Goal: Register for event/course

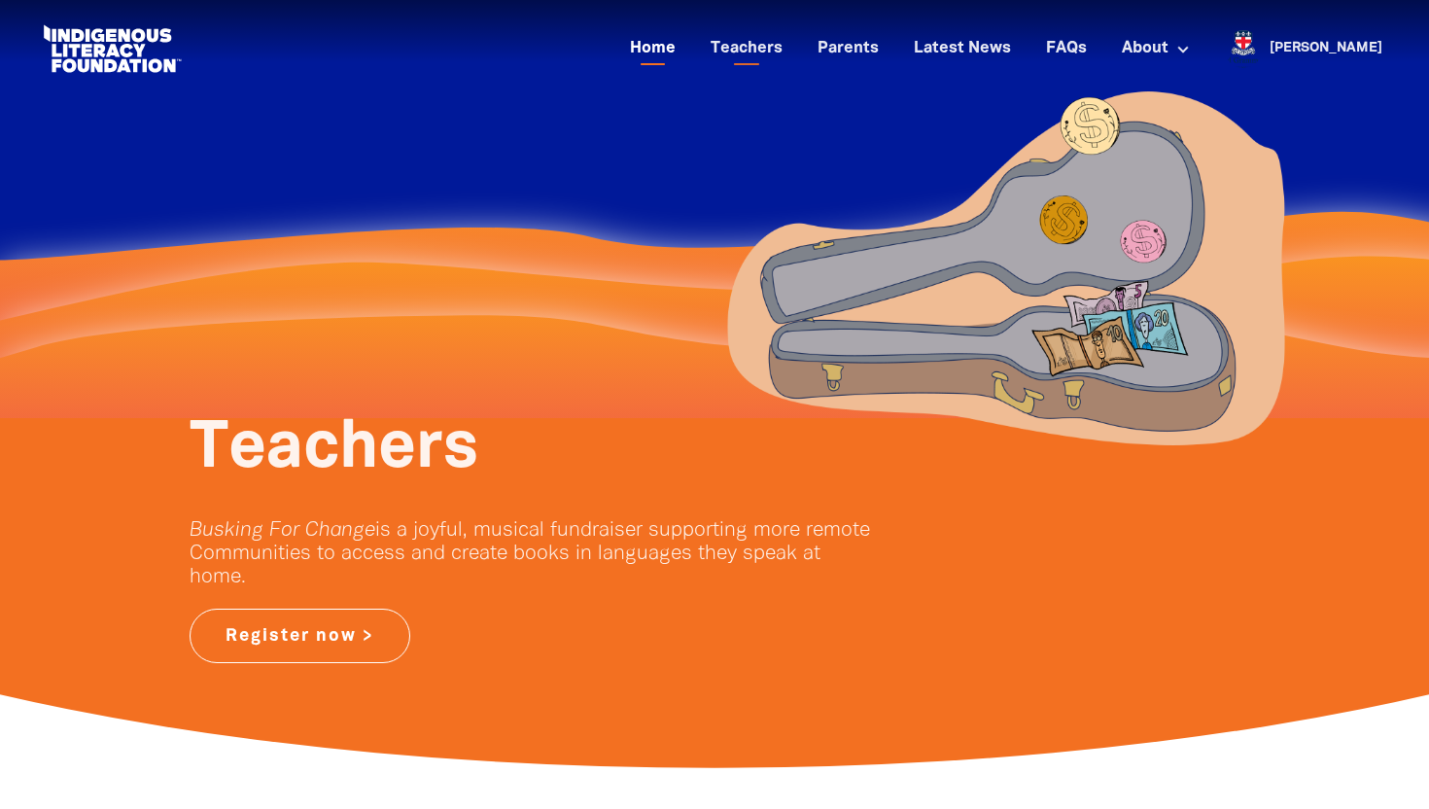
click at [687, 43] on link "Home" at bounding box center [652, 49] width 69 height 32
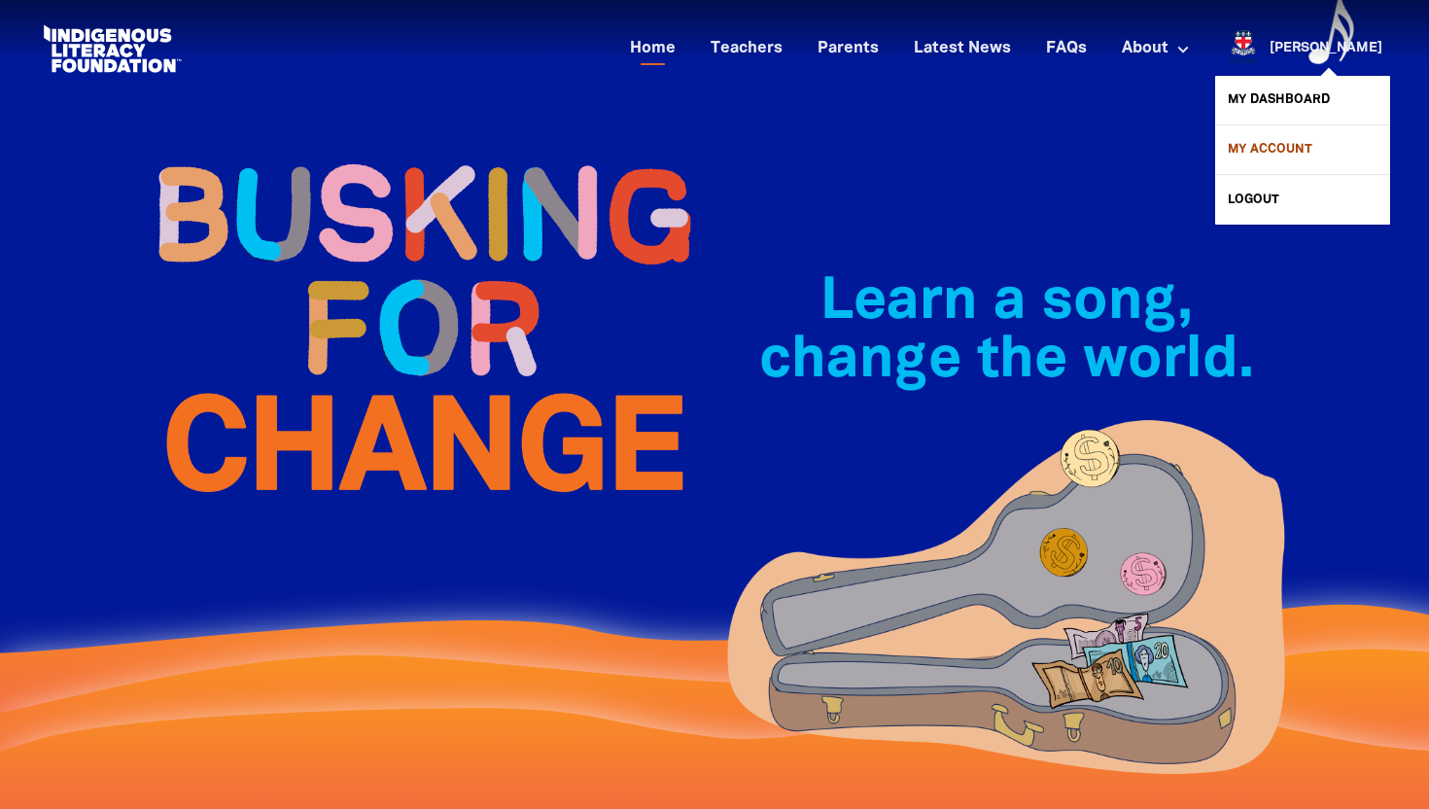
click at [1265, 150] on link "My Account" at bounding box center [1302, 149] width 175 height 49
select select "teacher"
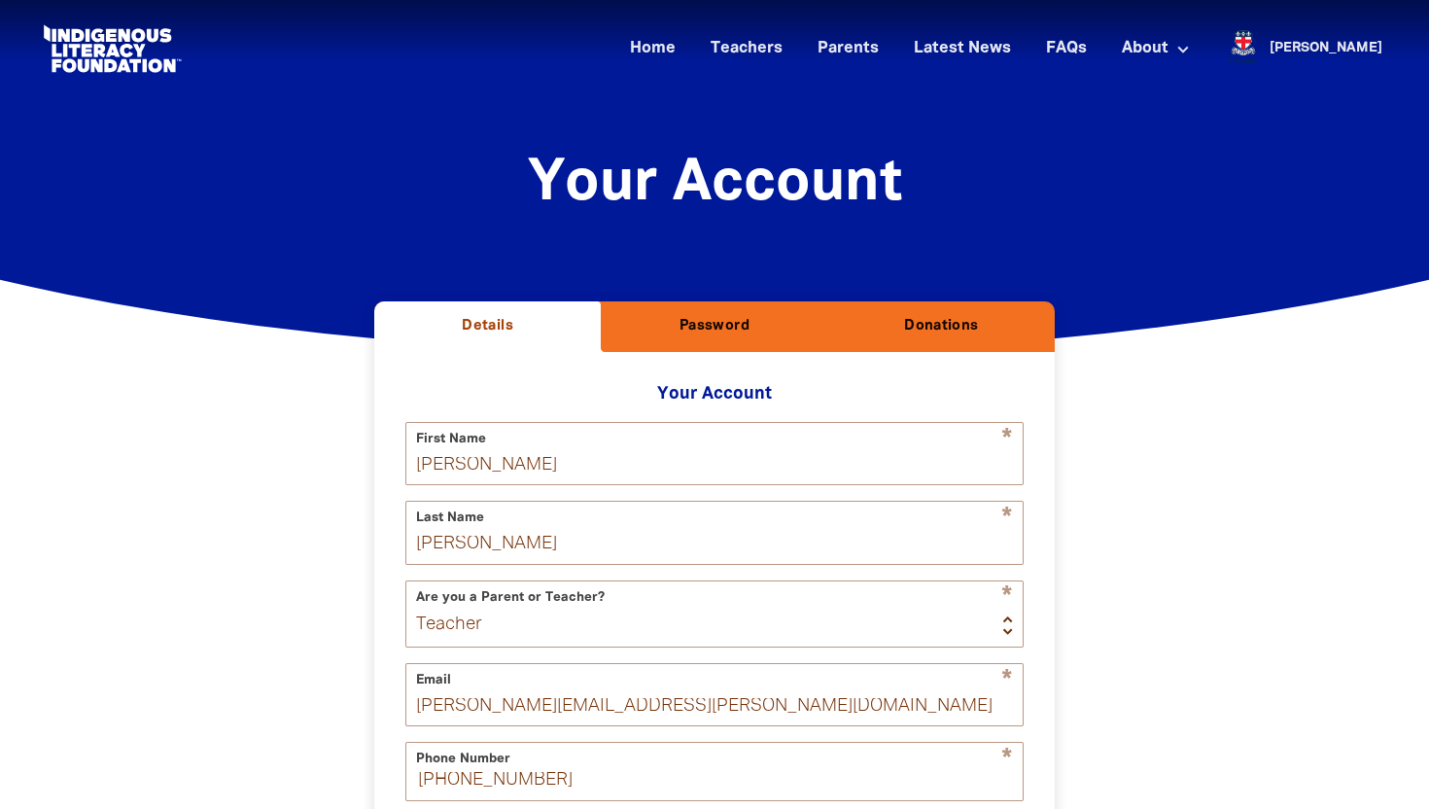
select select "AU"
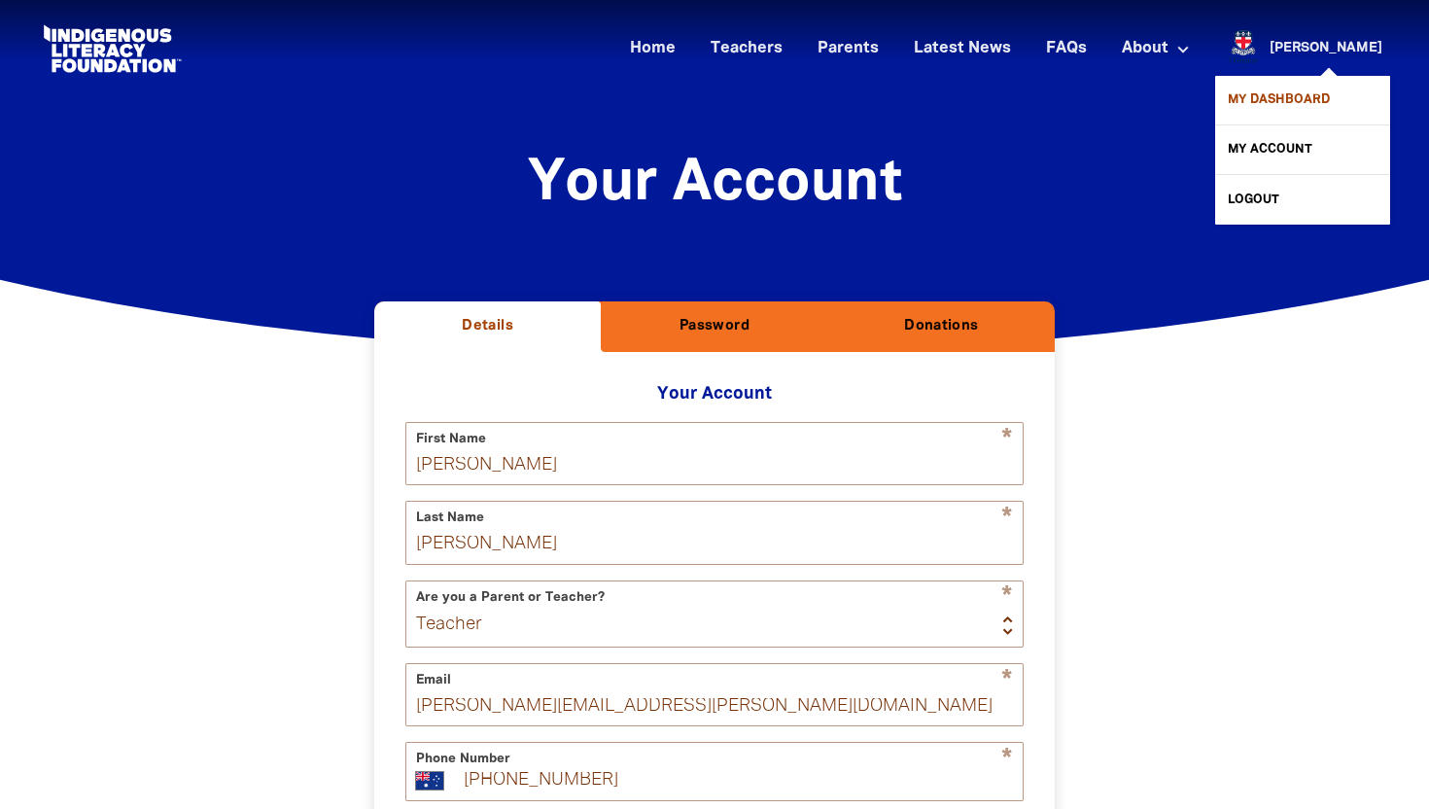
click at [1310, 98] on link "My Dashboard" at bounding box center [1302, 100] width 175 height 49
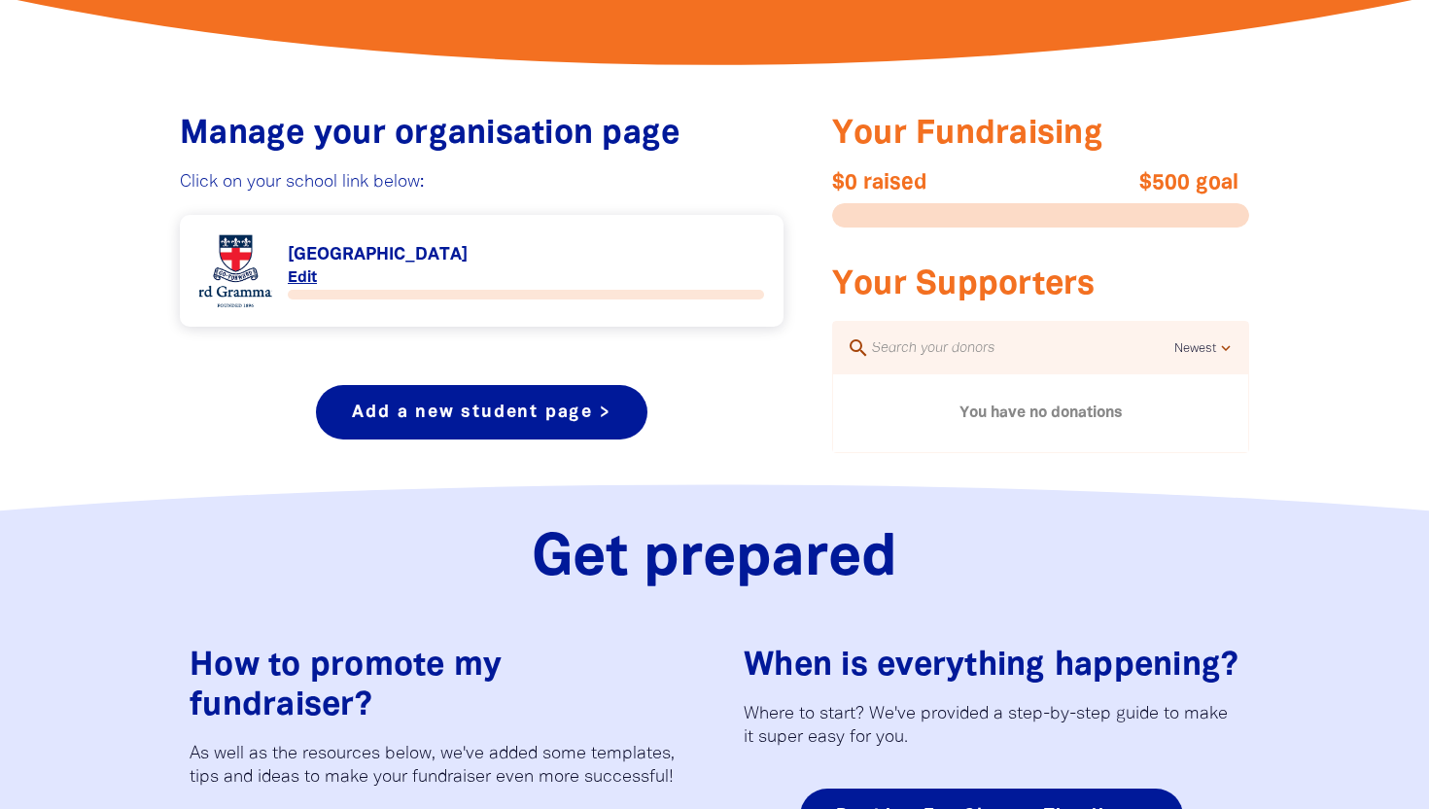
scroll to position [698, 0]
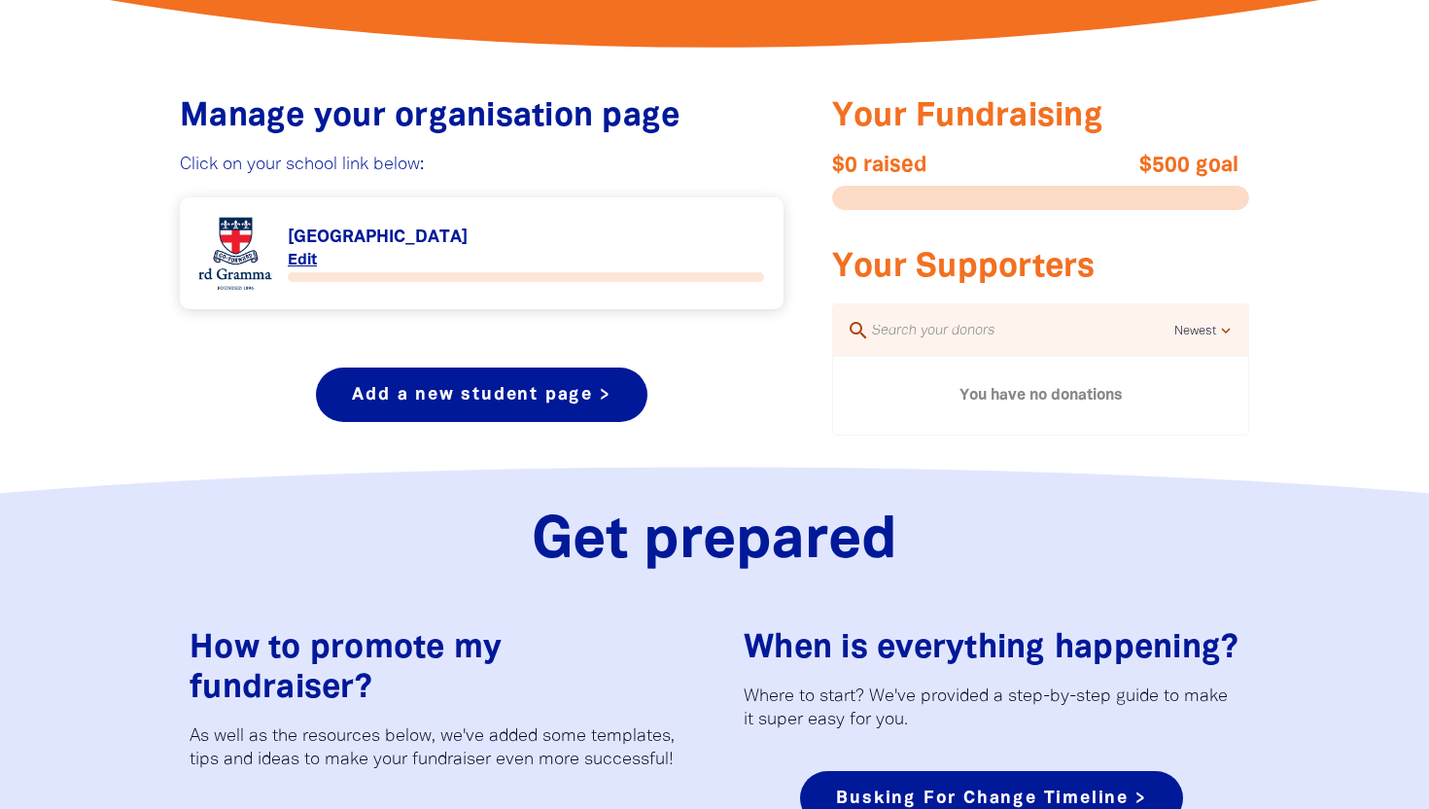
click at [315, 246] on link "Link to [GEOGRAPHIC_DATA]" at bounding box center [481, 253] width 565 height 73
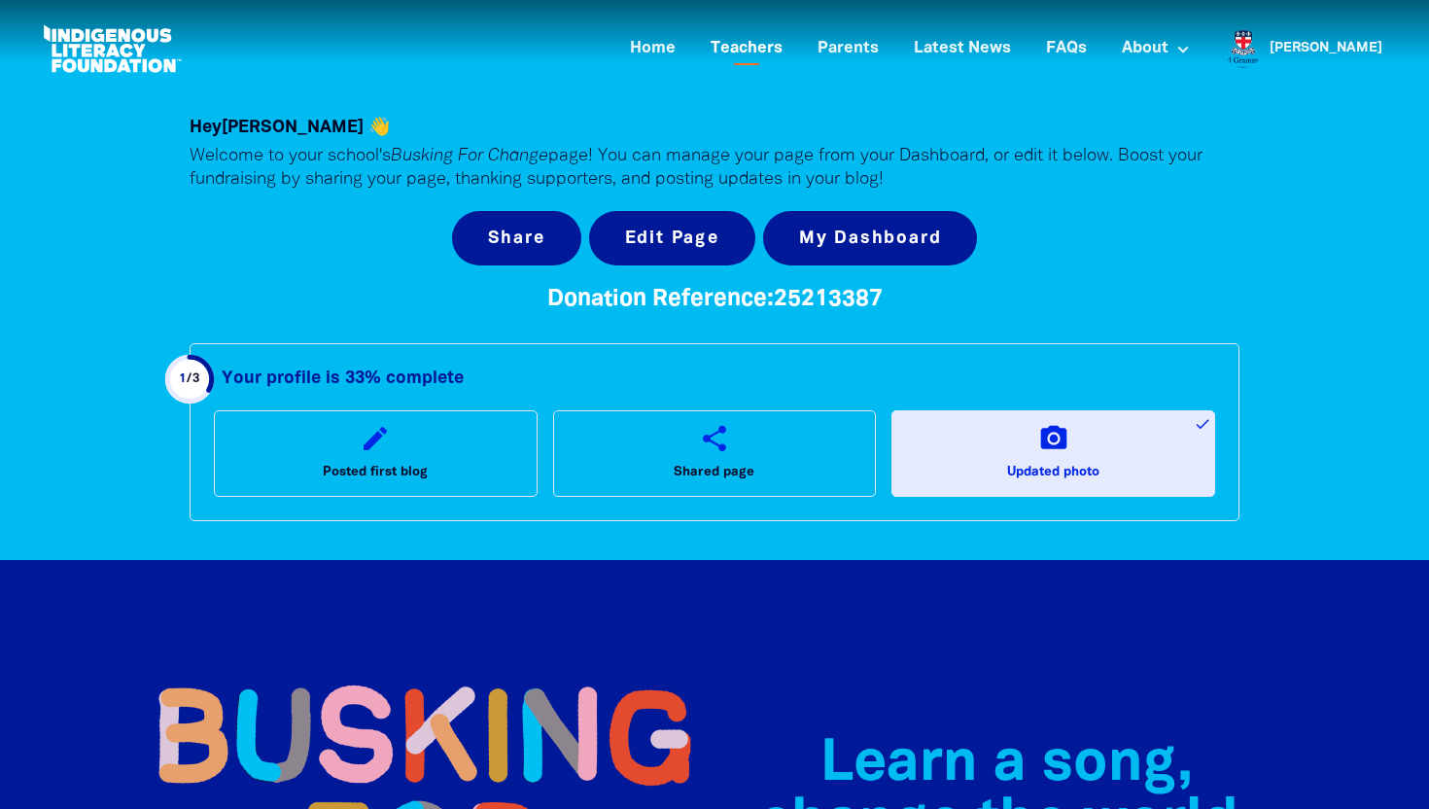
click at [789, 52] on link "Teachers" at bounding box center [746, 49] width 95 height 32
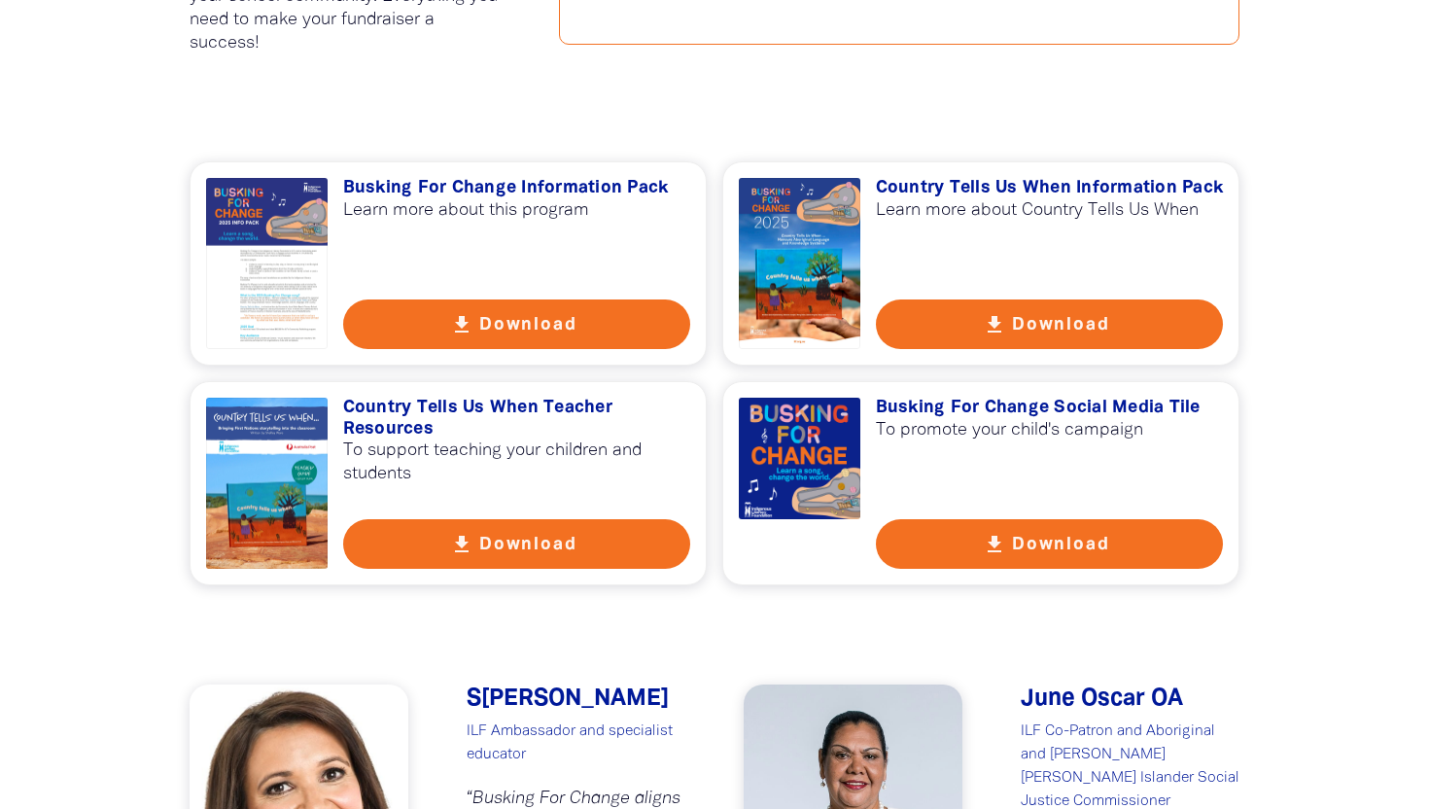
scroll to position [1284, 0]
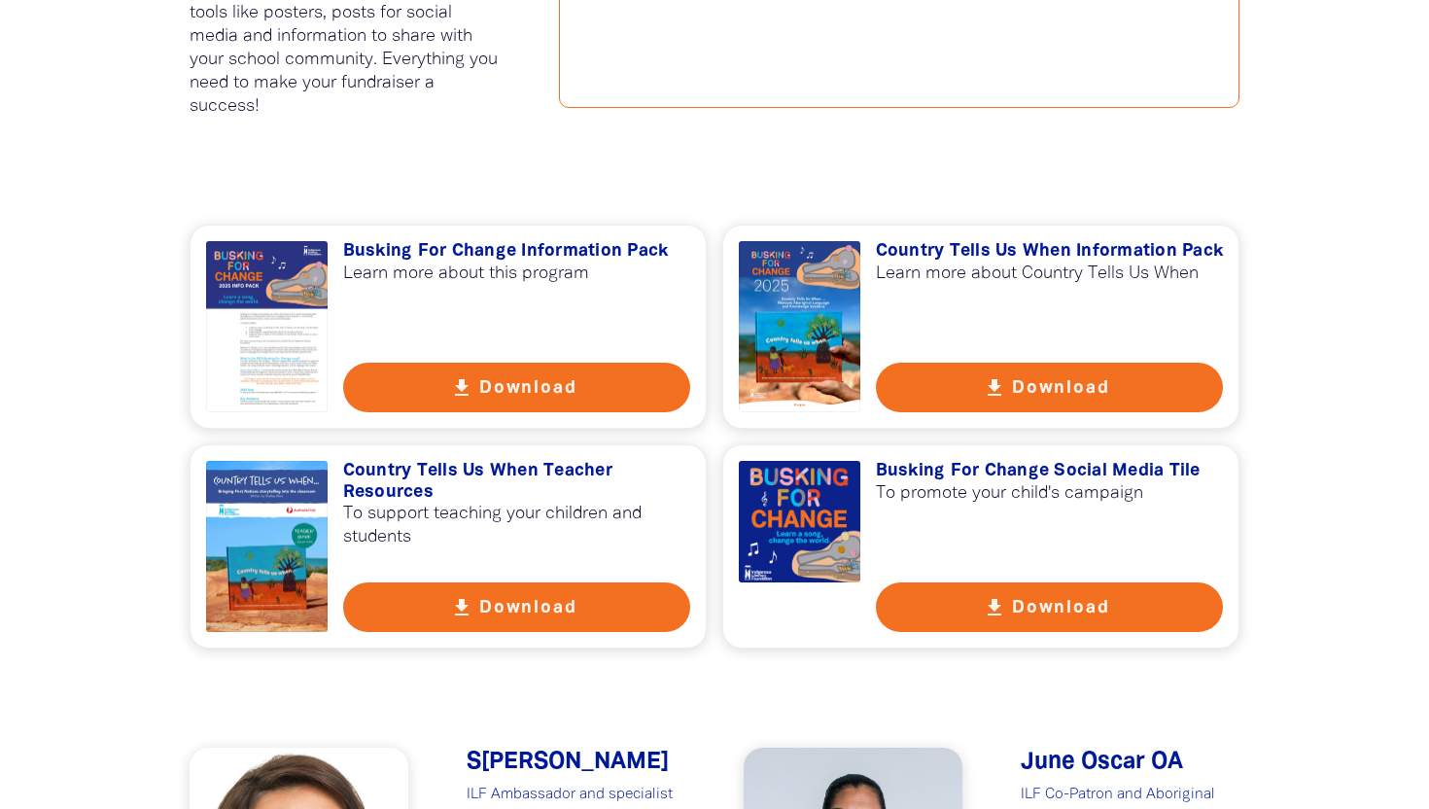
click at [493, 396] on button "get_app Download" at bounding box center [517, 388] width 348 height 50
click at [1021, 399] on button "get_app Download" at bounding box center [1050, 388] width 348 height 50
click at [1032, 610] on button "get_app Download" at bounding box center [1050, 607] width 348 height 50
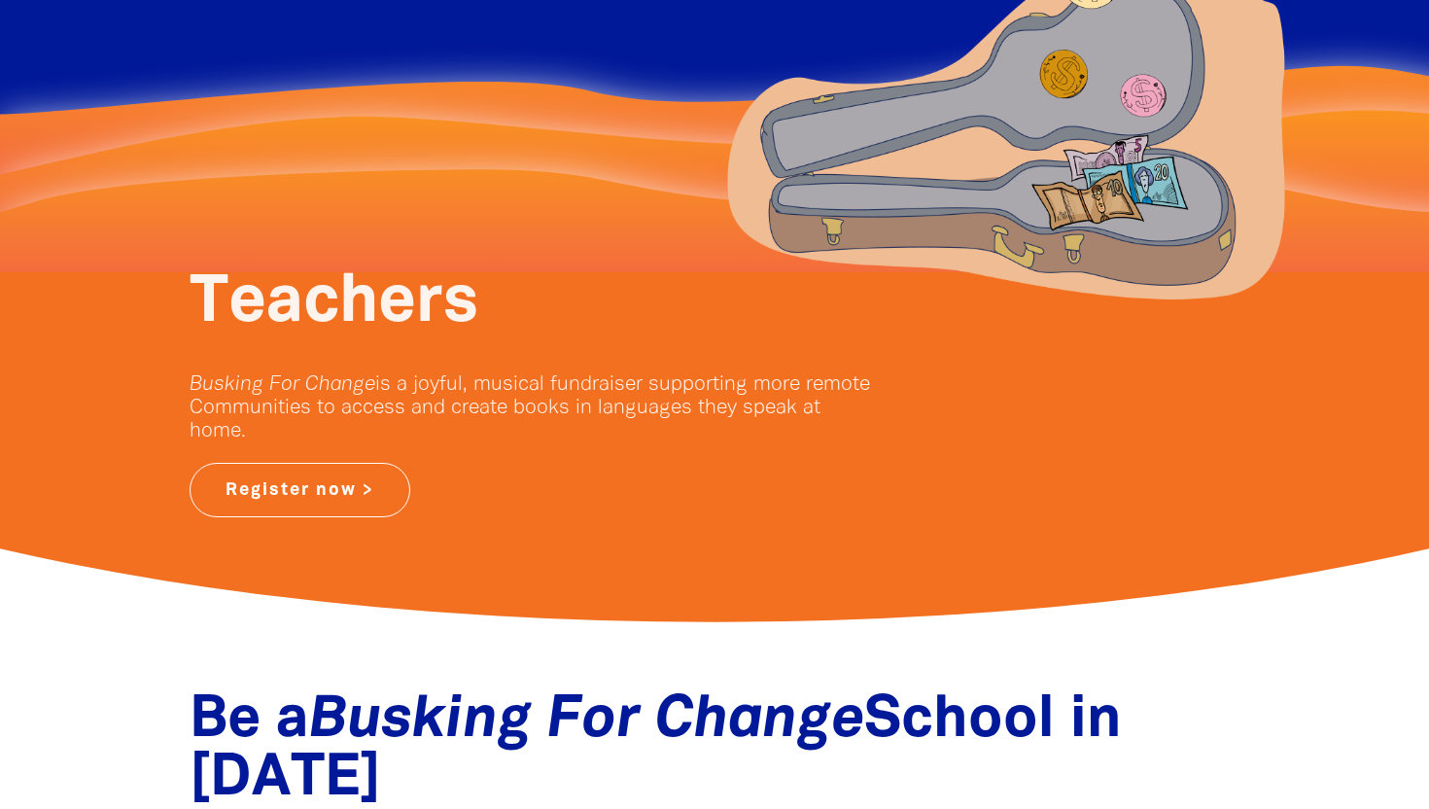
scroll to position [0, 0]
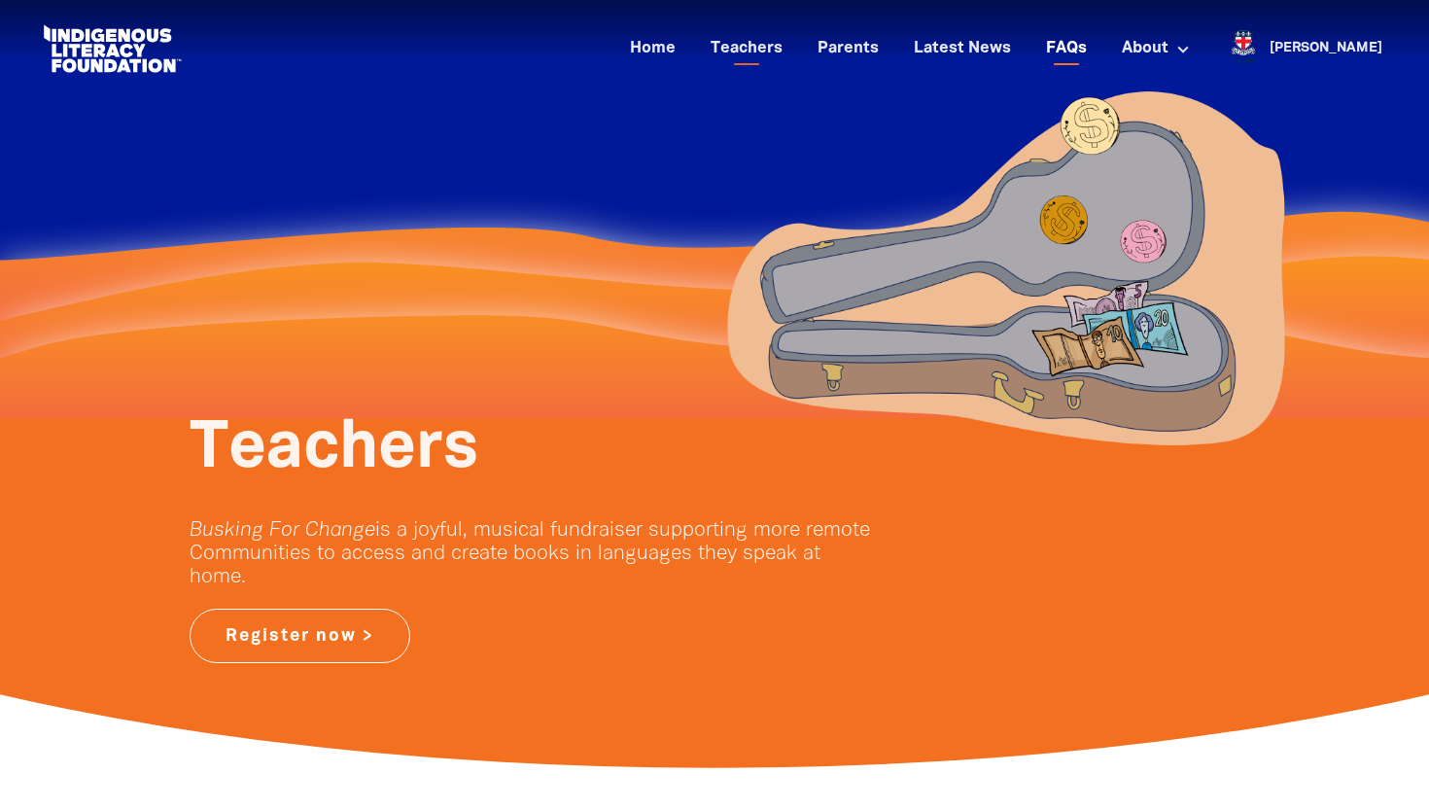
click at [1099, 52] on link "FAQs" at bounding box center [1066, 49] width 64 height 32
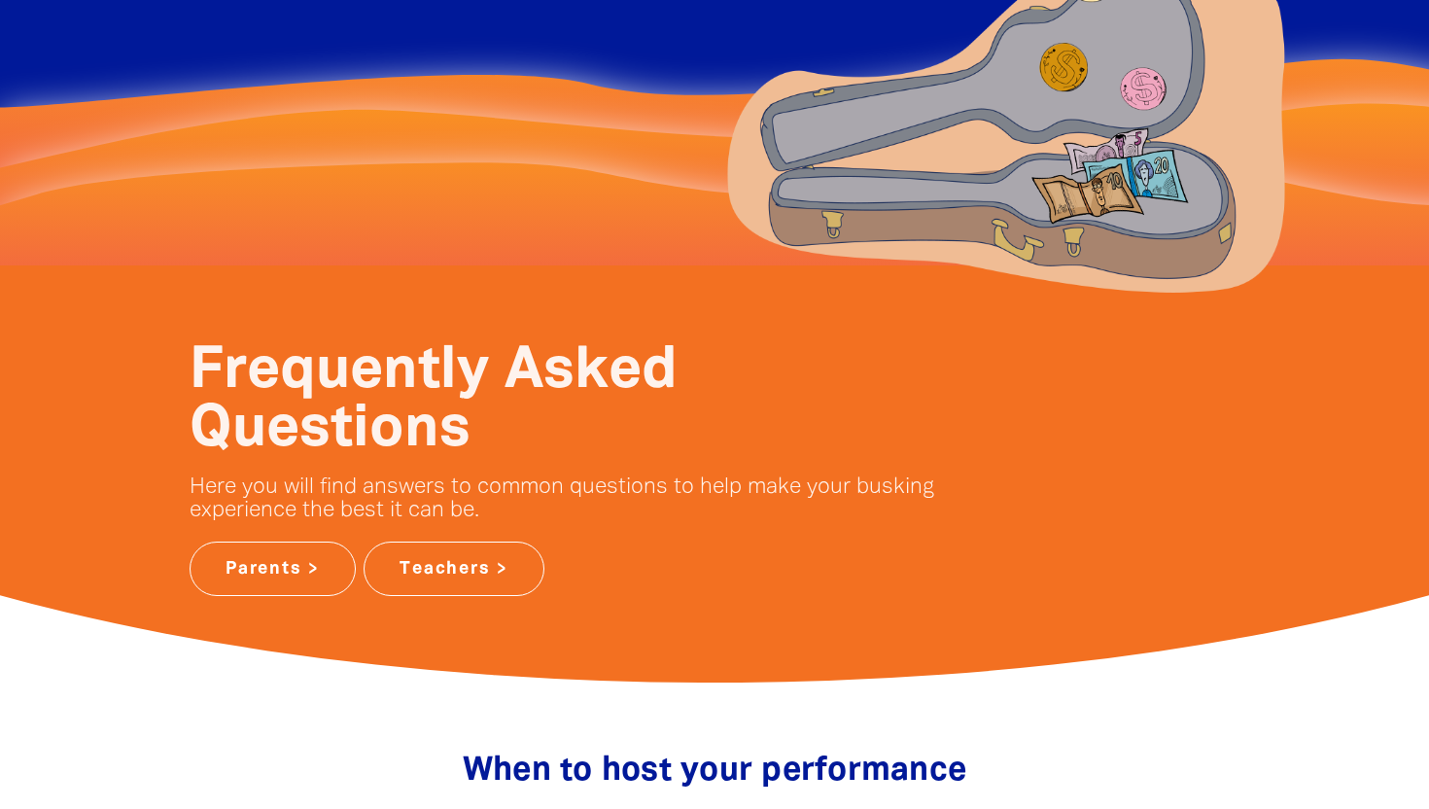
scroll to position [246, 0]
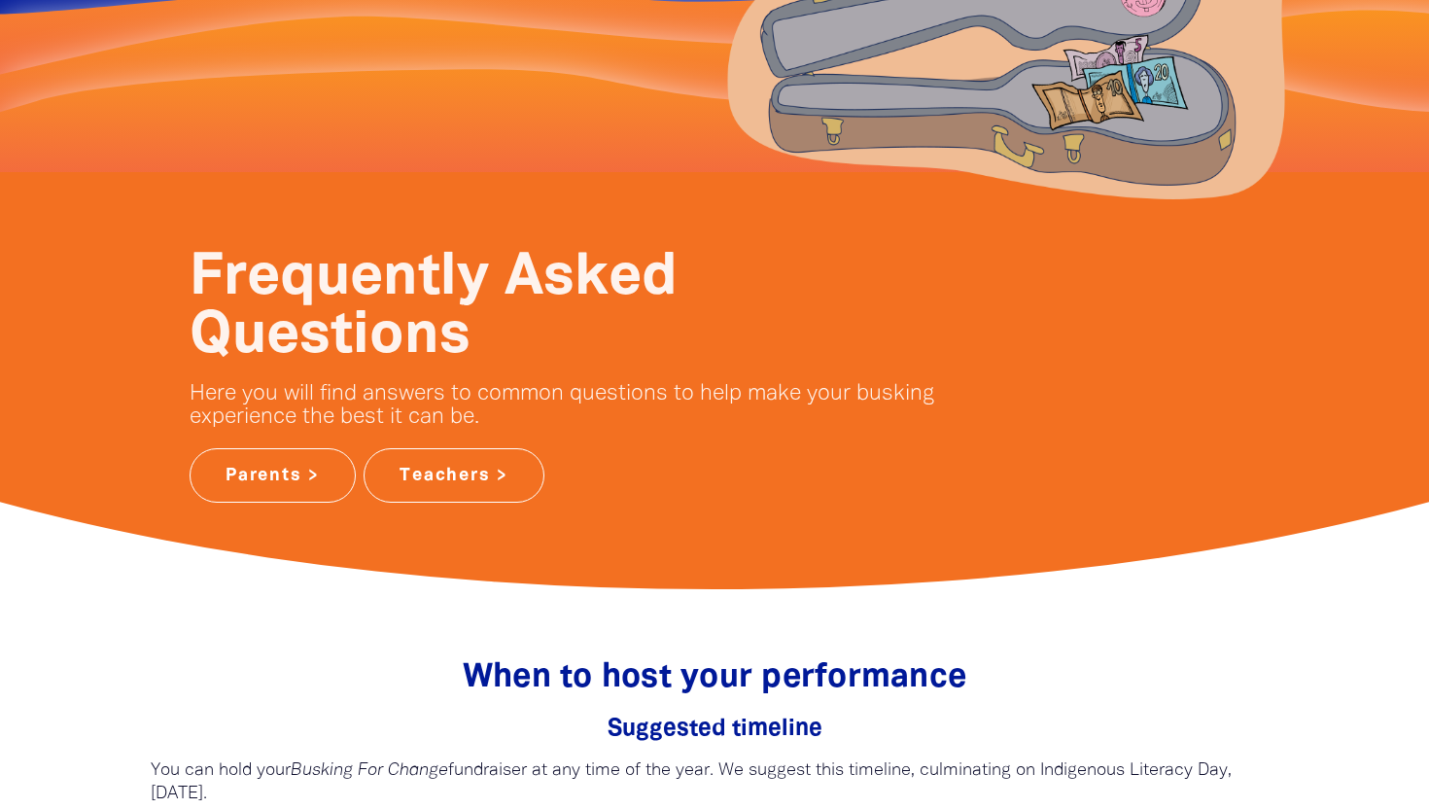
click at [453, 514] on div "Frequently Asked Questions Here you will find answers to common questions to he…" at bounding box center [714, 376] width 1167 height 409
click at [465, 483] on link "Teachers >" at bounding box center [454, 475] width 181 height 54
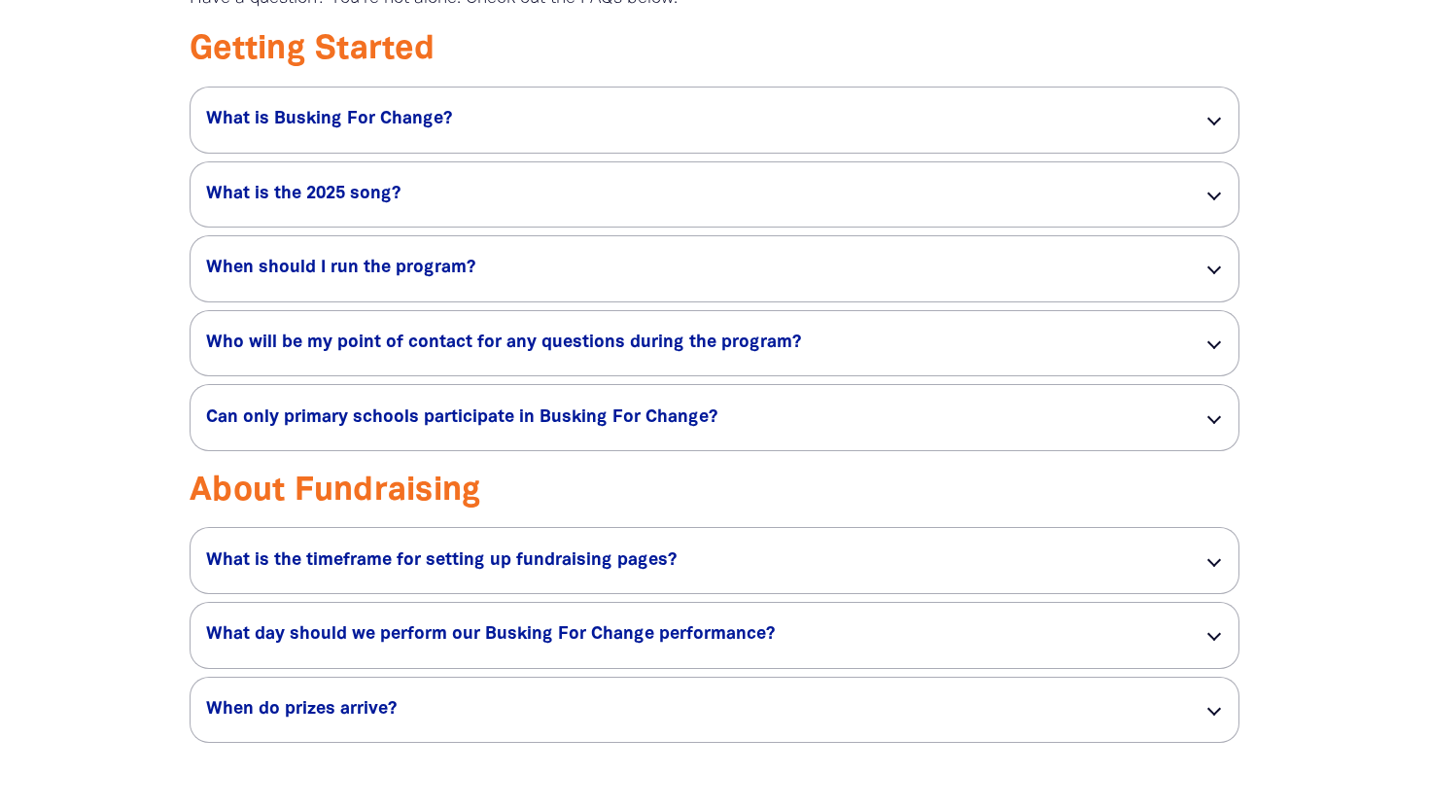
scroll to position [3071, 0]
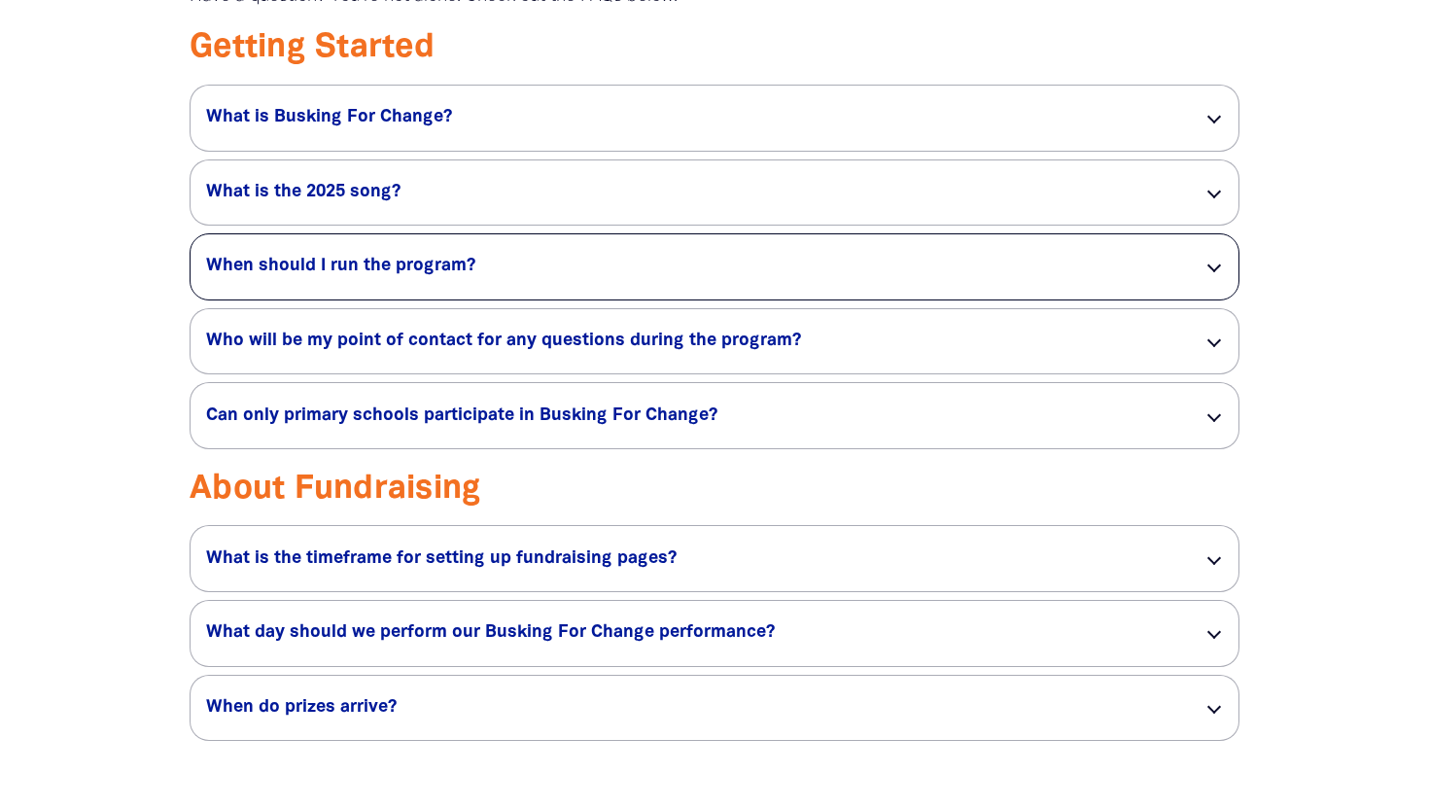
click at [936, 299] on div "When should I run the program? link" at bounding box center [715, 266] width 1048 height 65
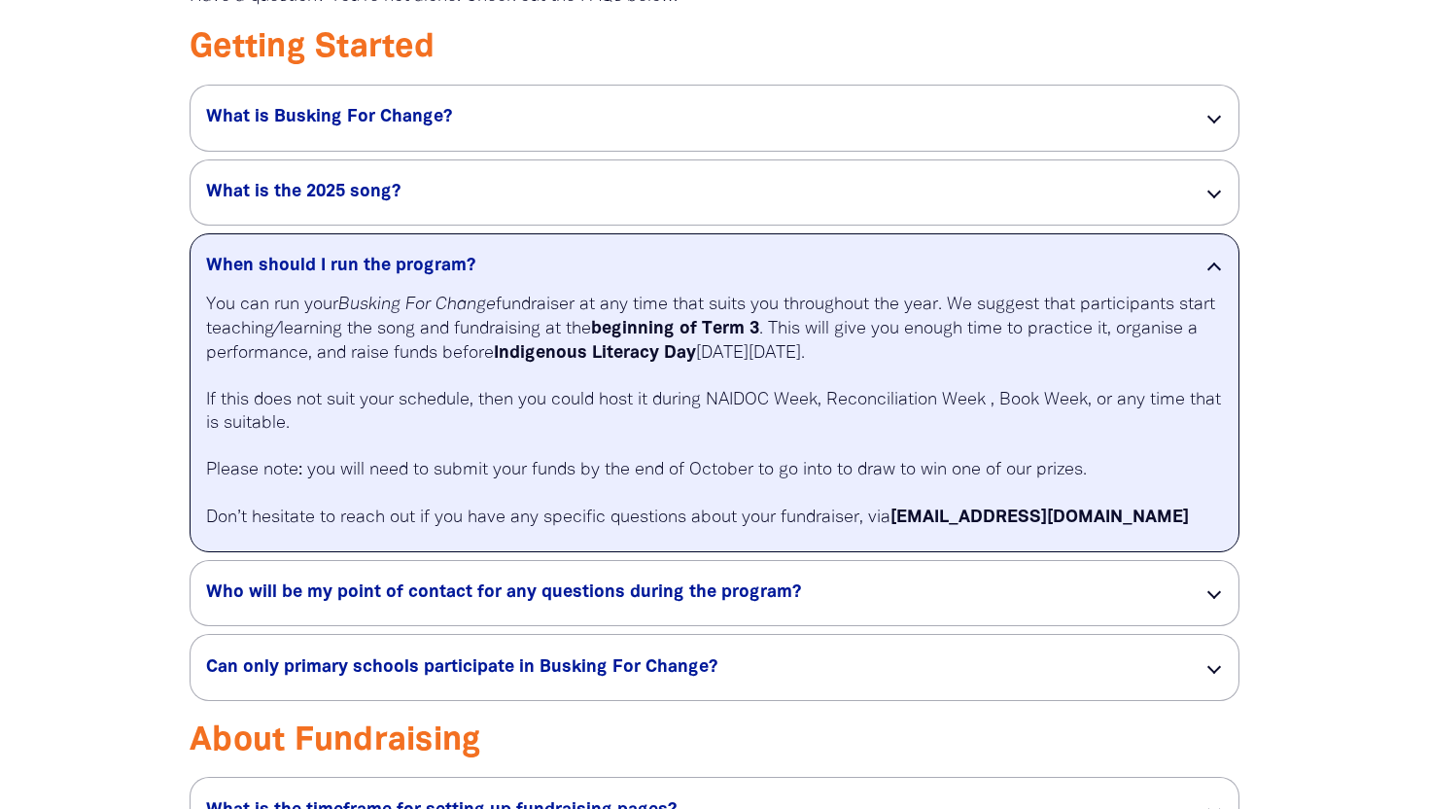
click at [1174, 271] on div "When should I run the program? link" at bounding box center [715, 263] width 1048 height 59
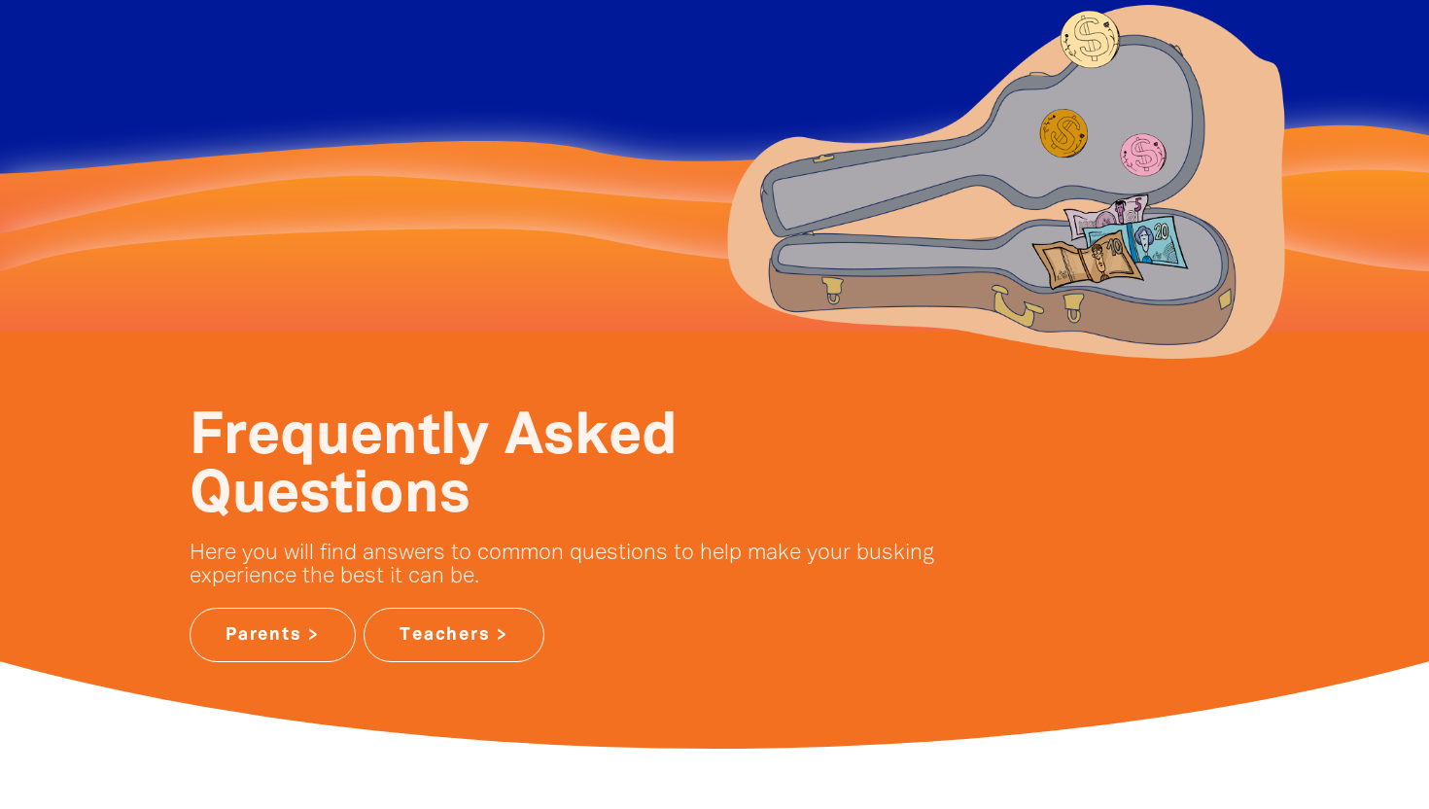
scroll to position [0, 0]
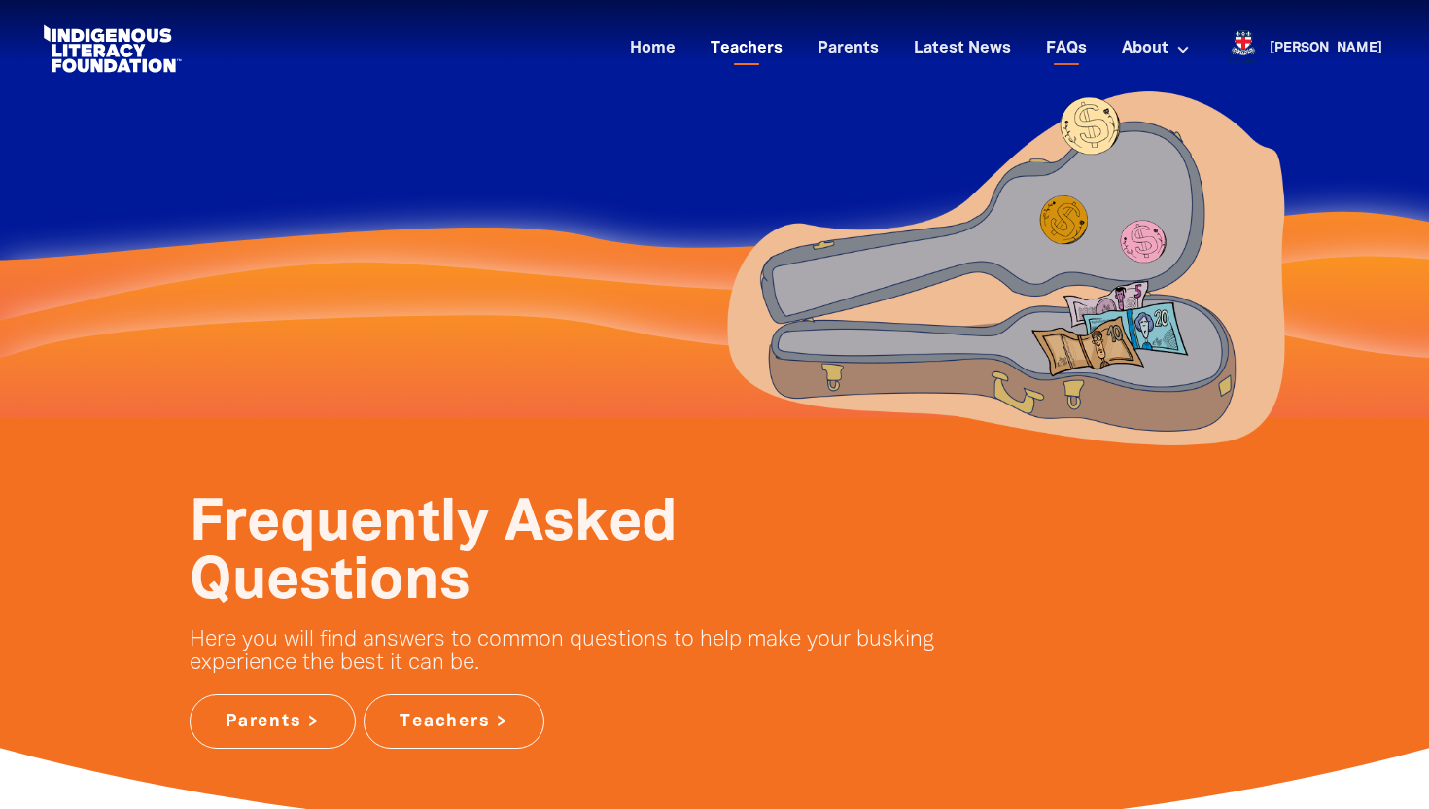
click at [783, 58] on link "Teachers" at bounding box center [746, 49] width 95 height 32
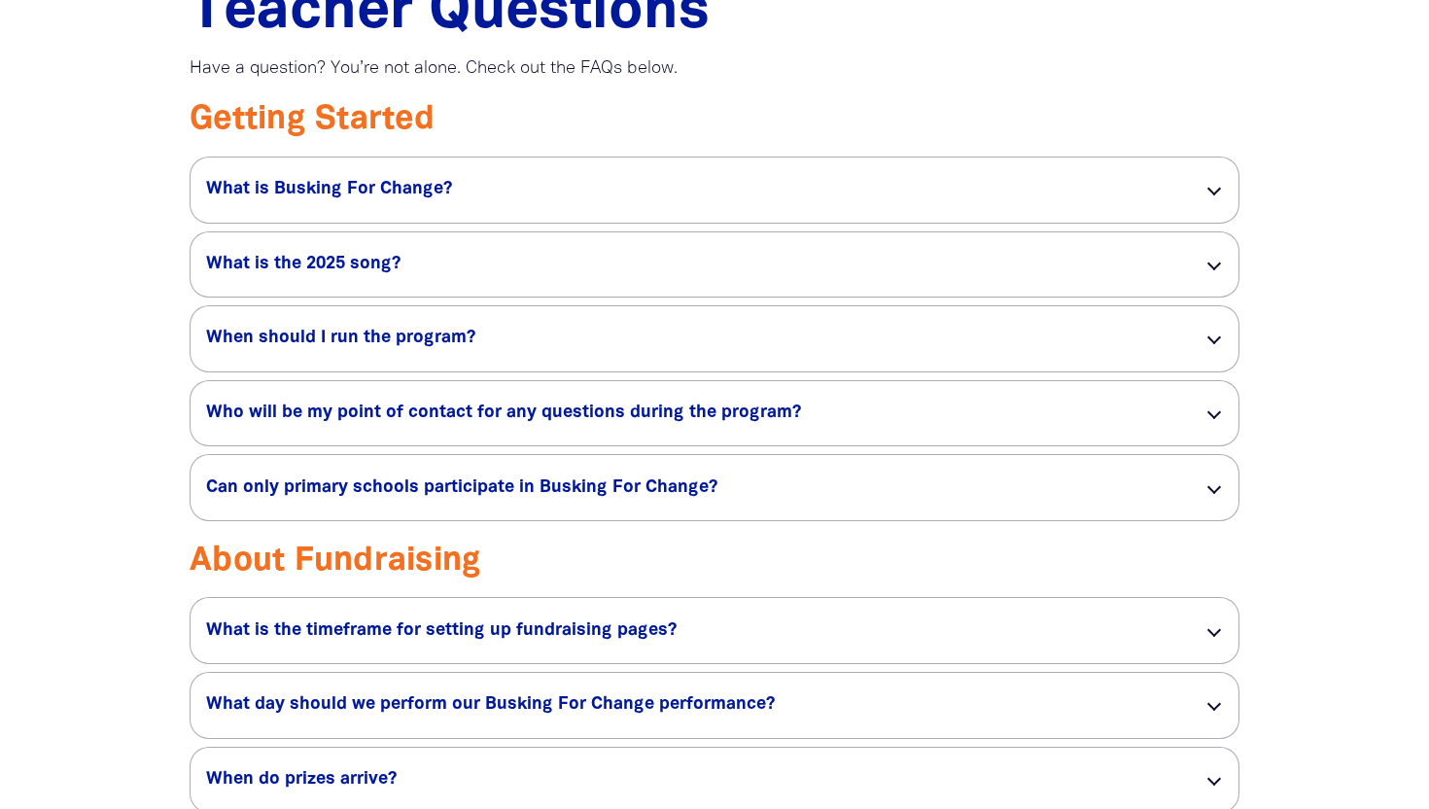
scroll to position [246, 0]
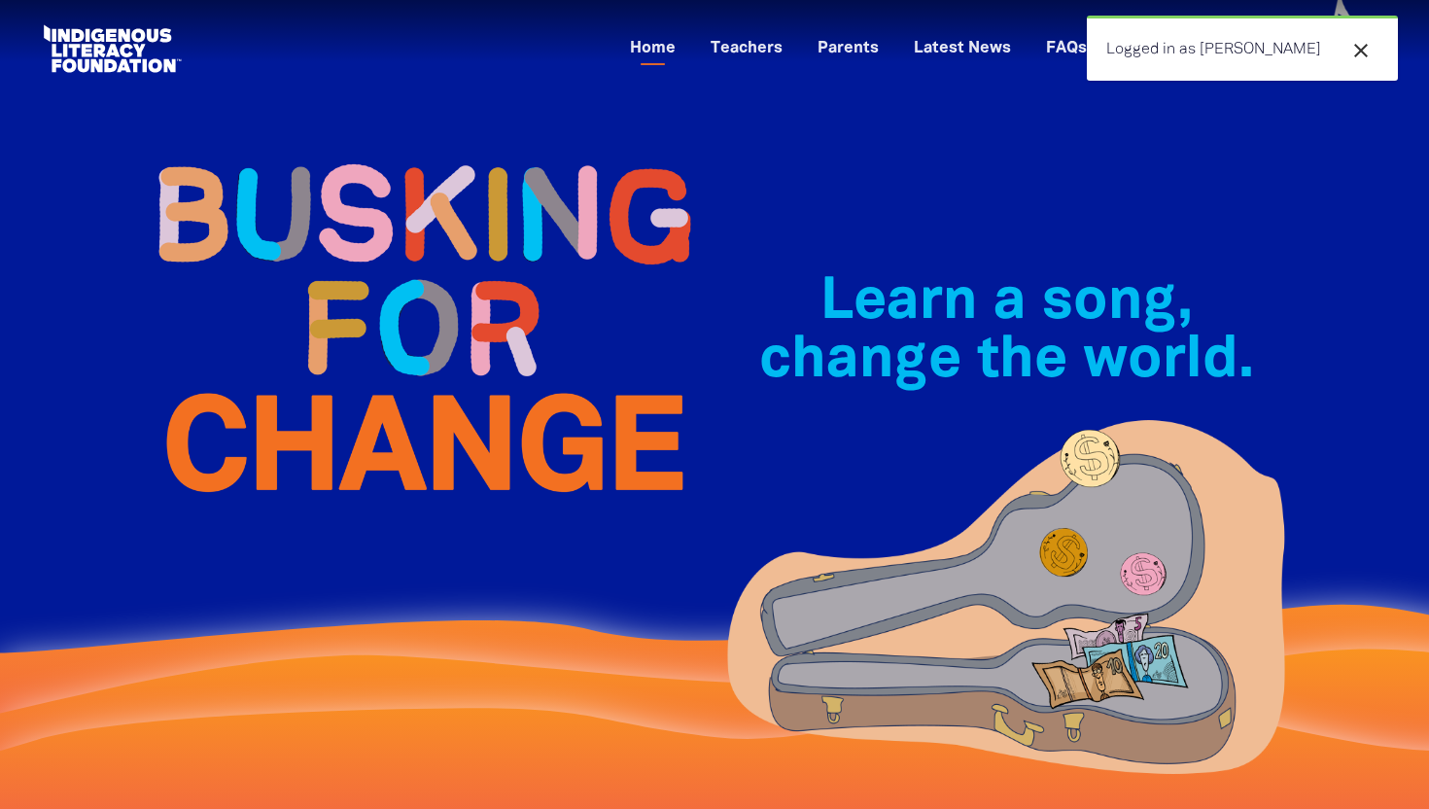
click at [1139, 173] on div "Learn a song, change the world.﻿" at bounding box center [1006, 406] width 583 height 578
click at [1360, 54] on icon "close" at bounding box center [1360, 50] width 23 height 23
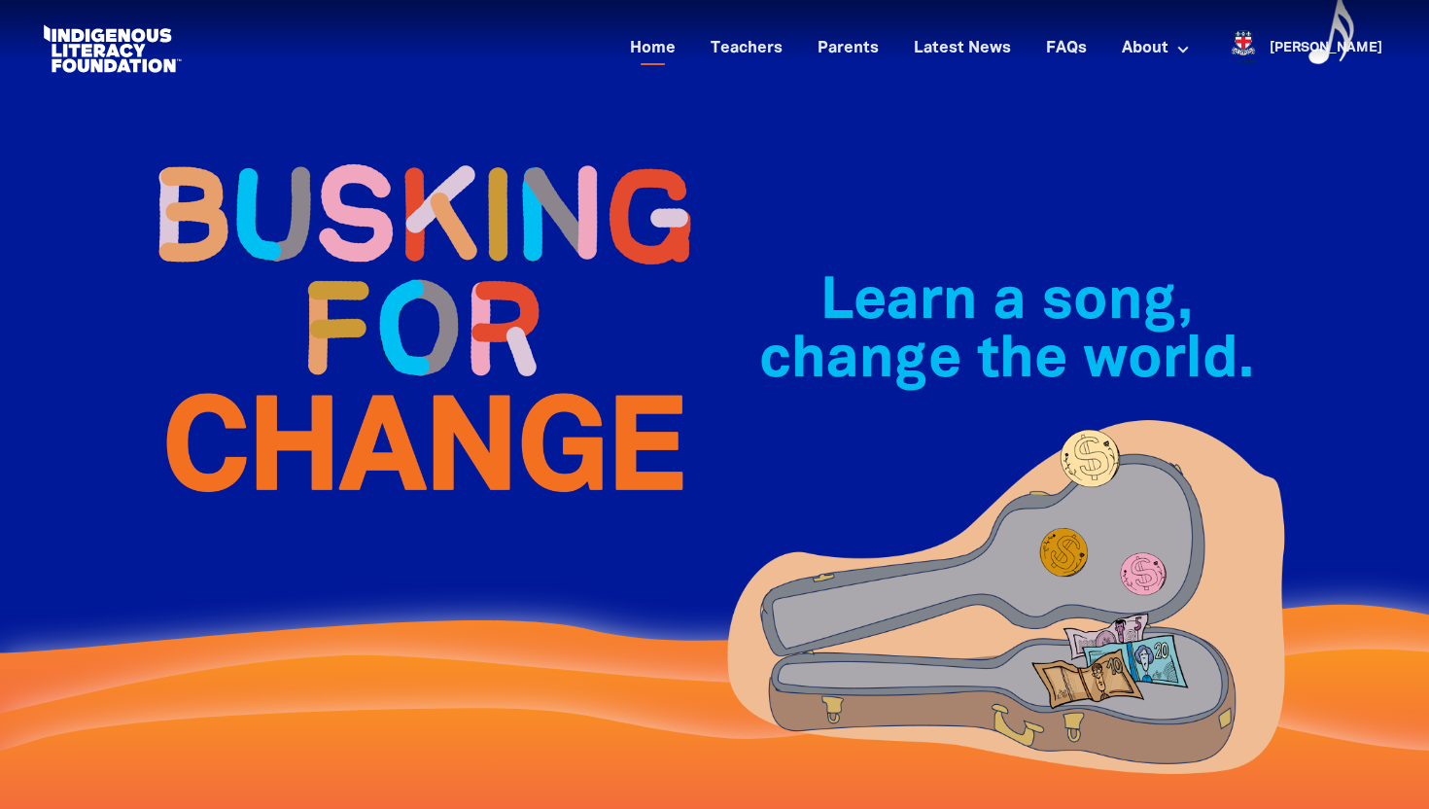
click at [1352, 31] on div "[PERSON_NAME] [PERSON_NAME] My Dashboard My Account Logout" at bounding box center [1307, 48] width 165 height 37
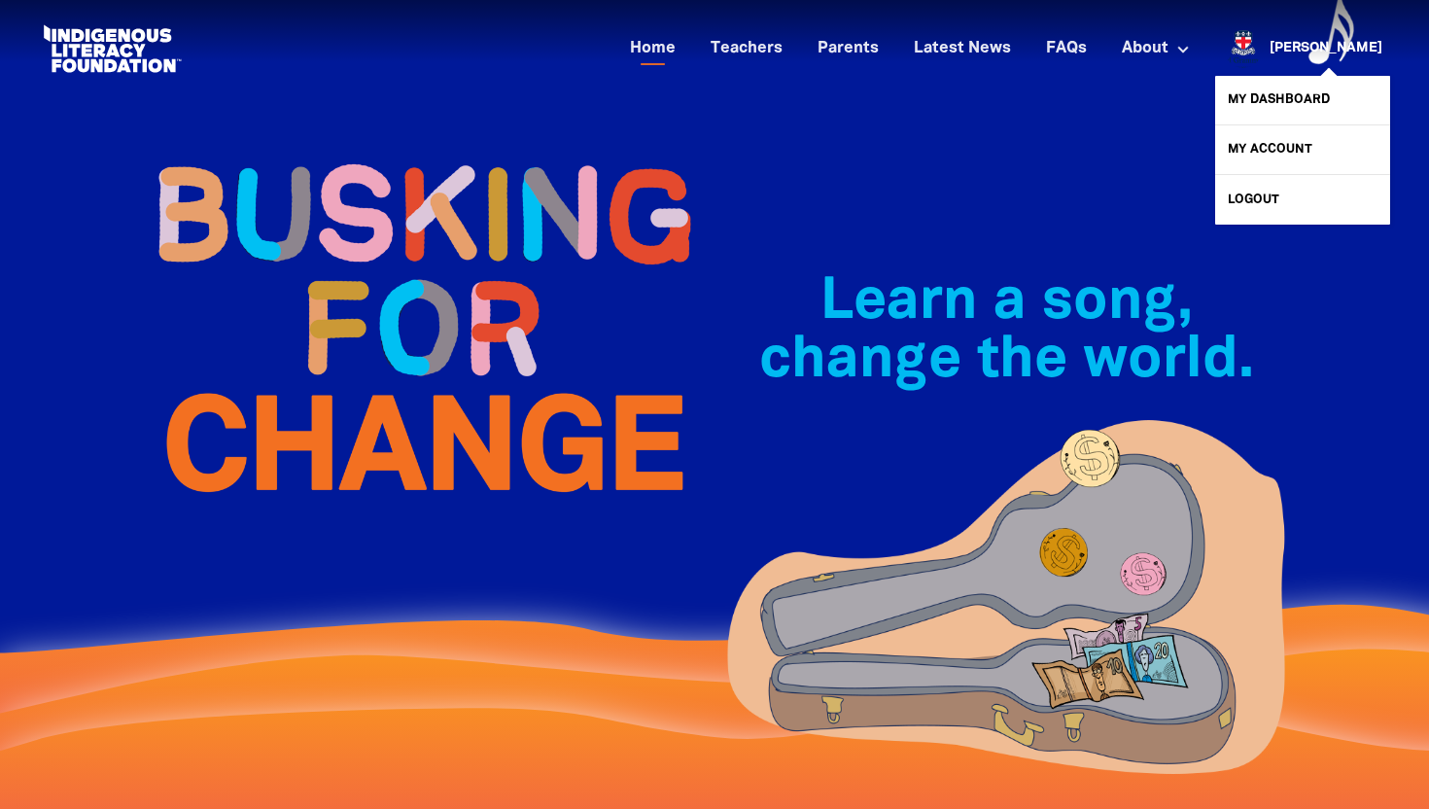
click at [1352, 37] on div "[PERSON_NAME]" at bounding box center [1326, 48] width 128 height 29
click at [1277, 159] on link "My Account" at bounding box center [1302, 149] width 175 height 49
select select "teacher"
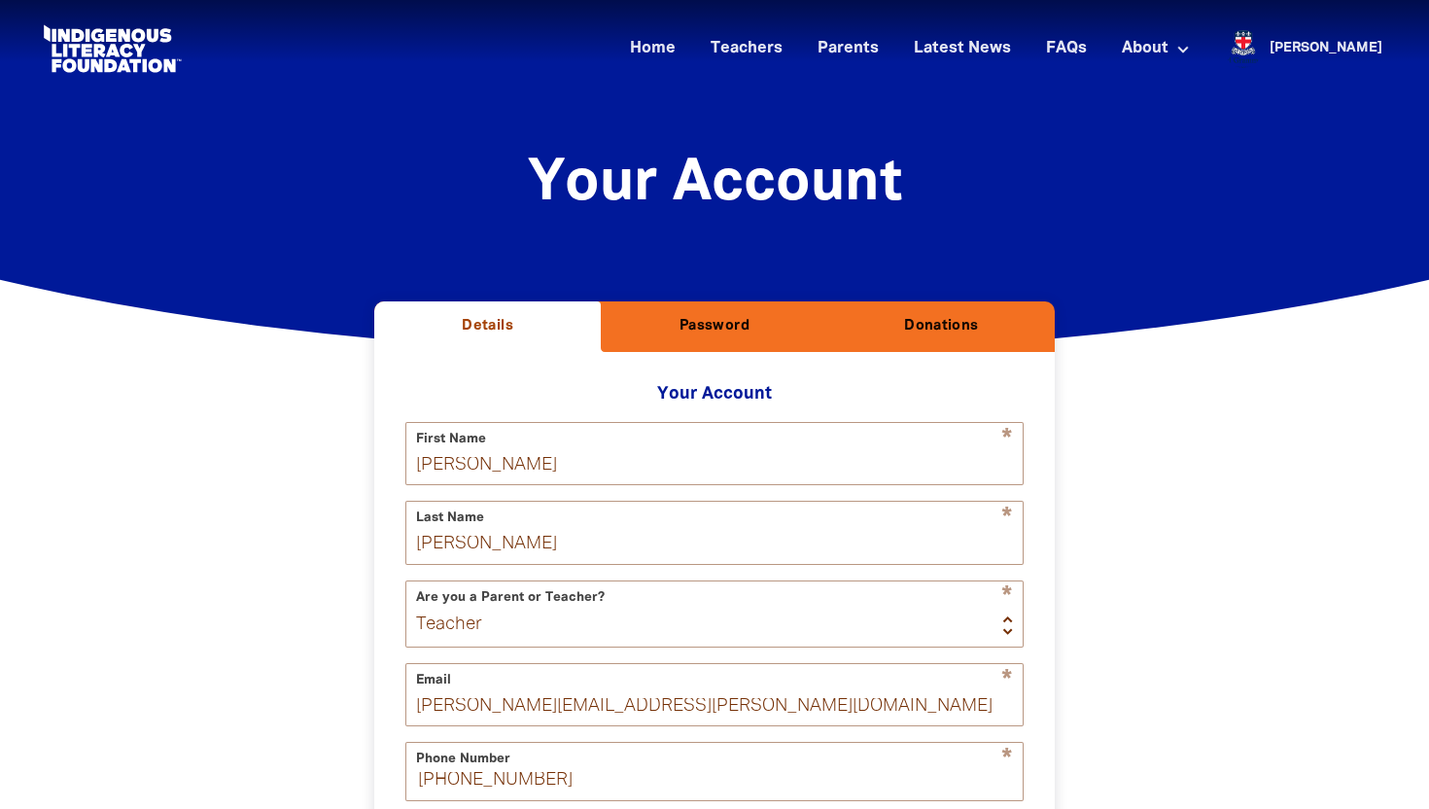
select select "AU"
click at [687, 41] on link "Home" at bounding box center [652, 49] width 69 height 32
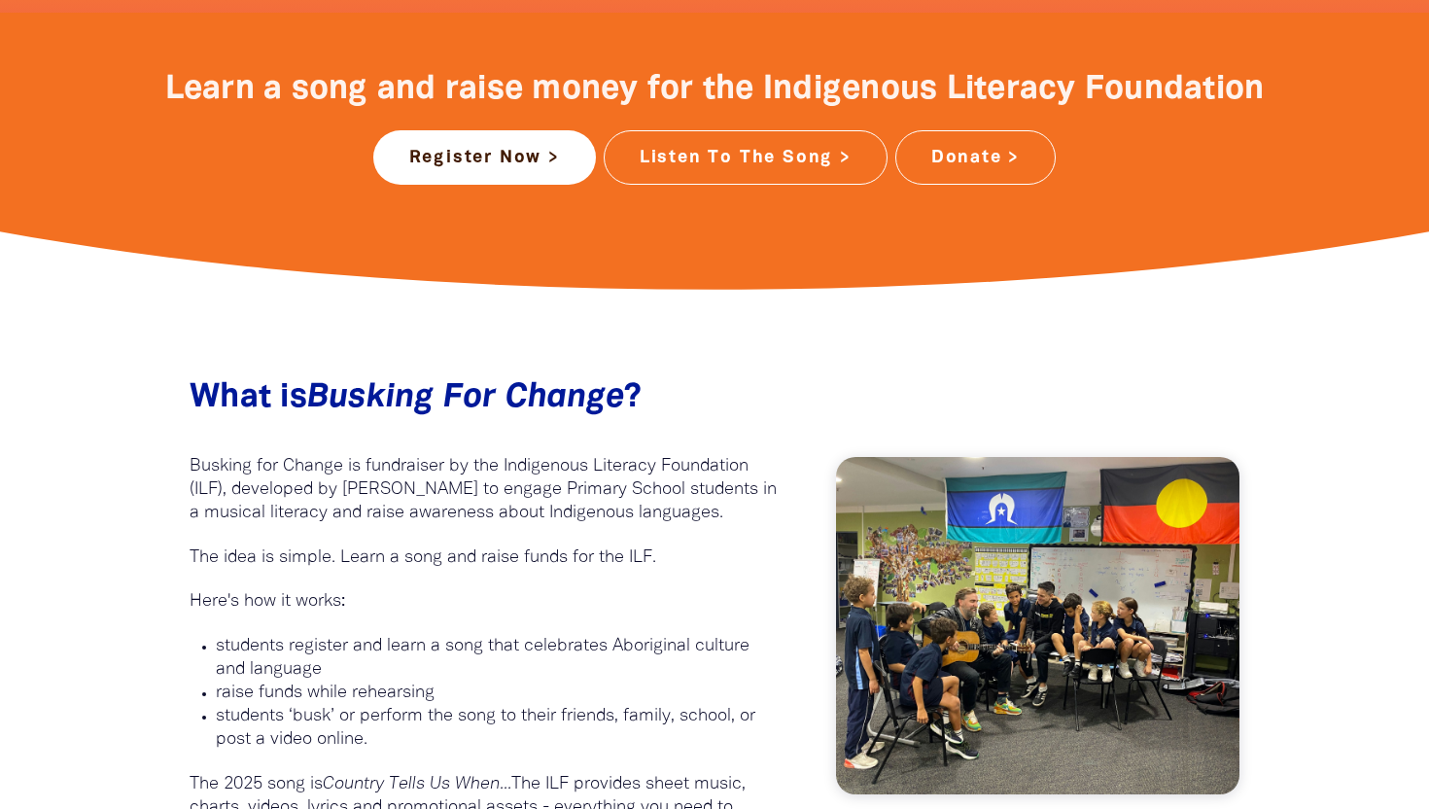
scroll to position [776, 0]
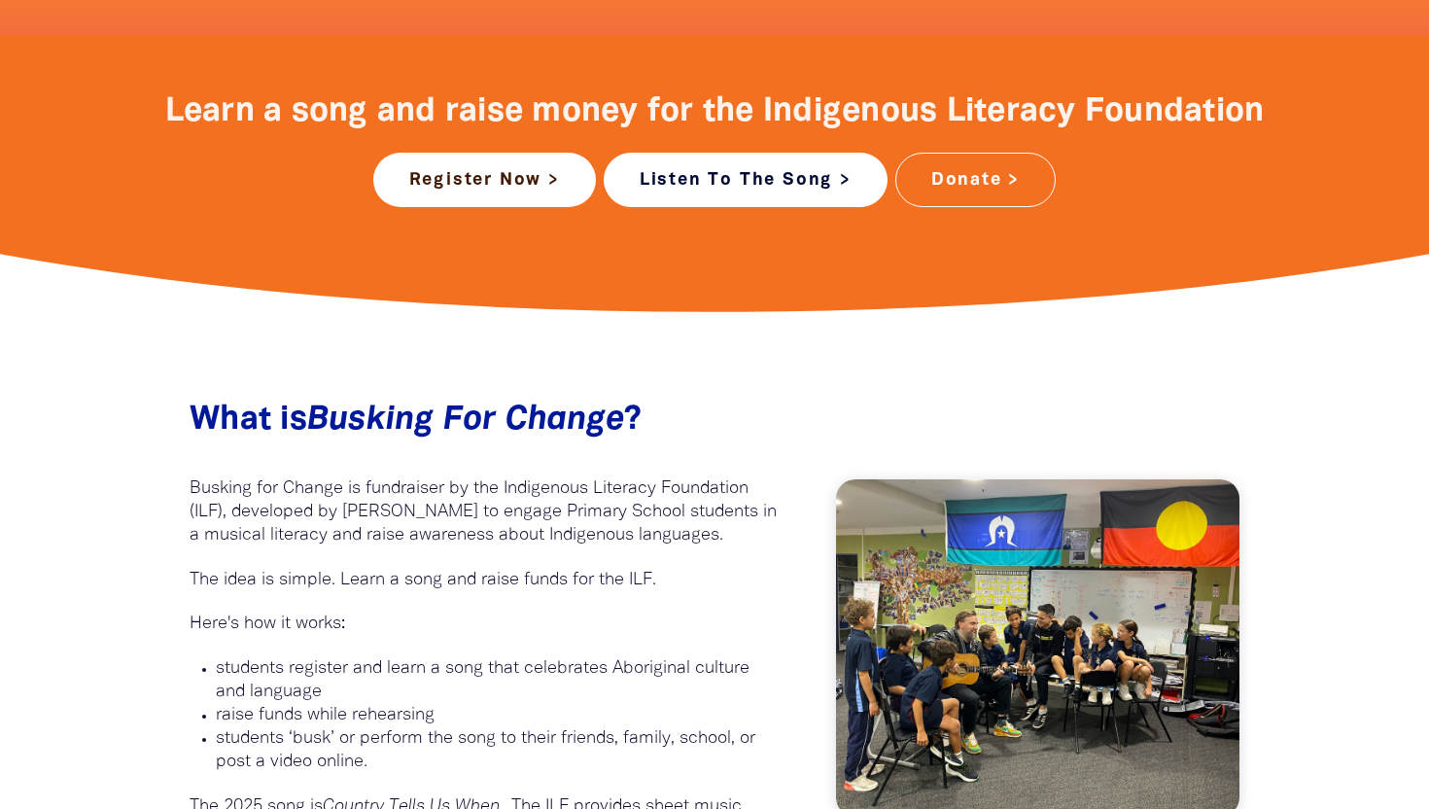
click at [702, 175] on link "Listen To The Song >" at bounding box center [746, 180] width 284 height 54
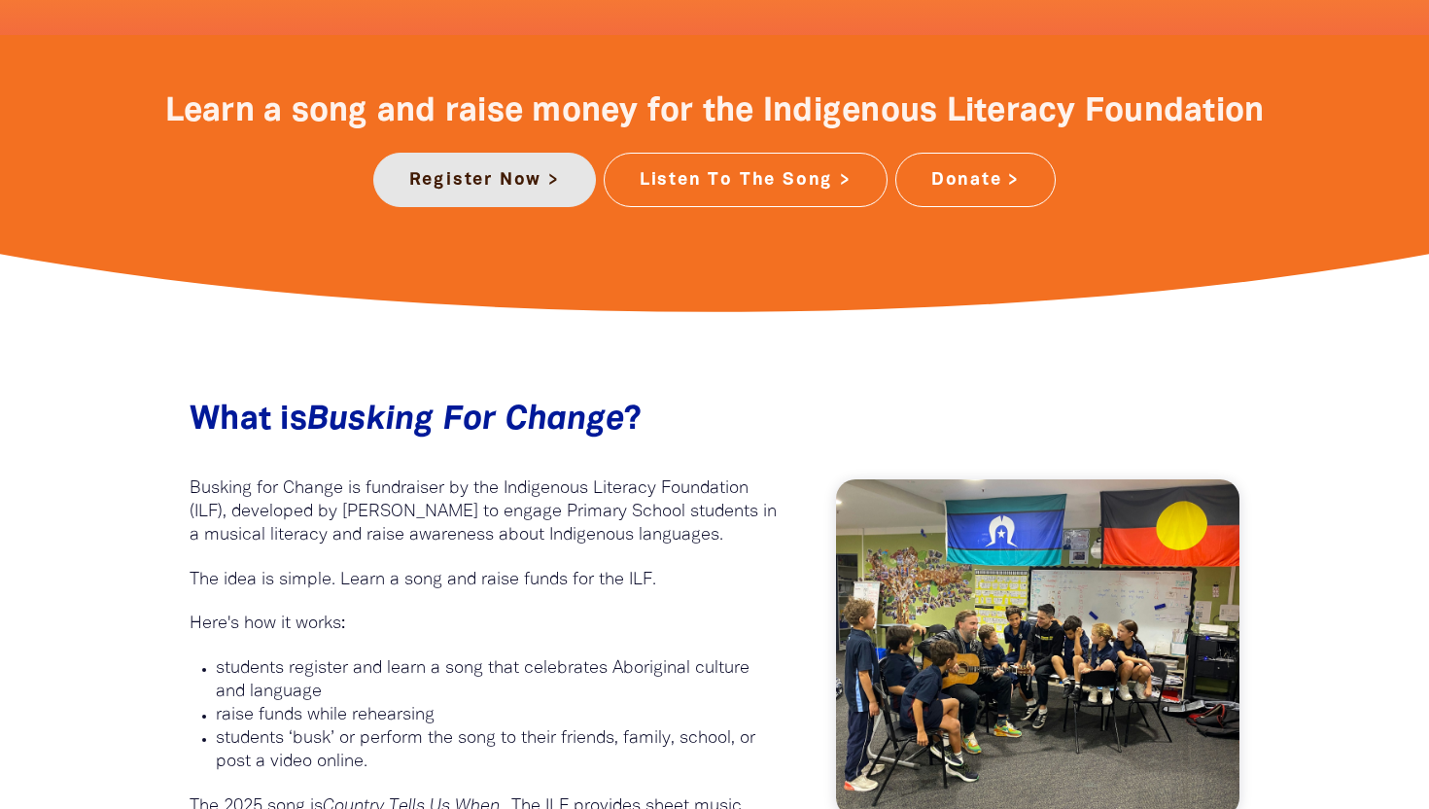
click at [502, 185] on link "Register Now >" at bounding box center [484, 180] width 223 height 54
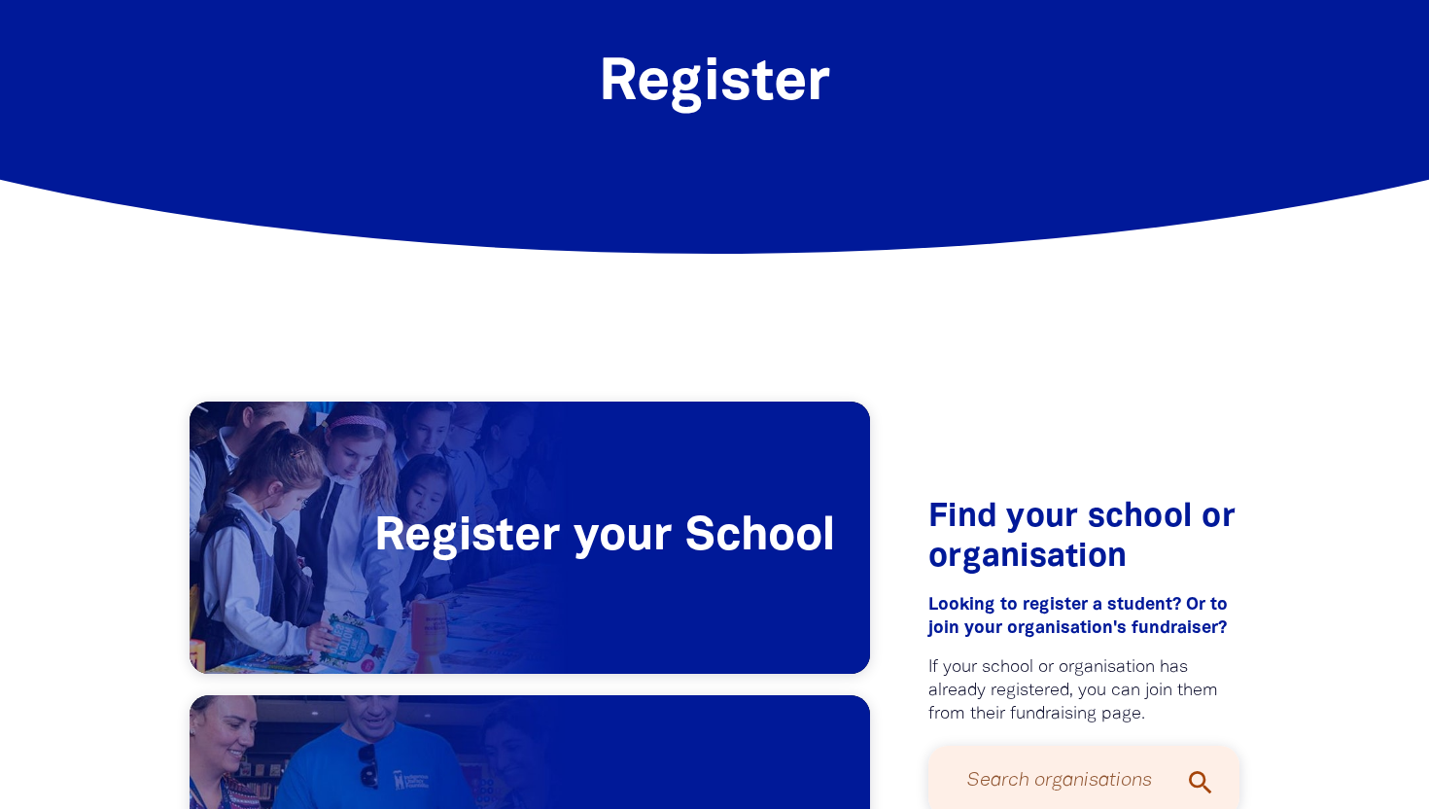
scroll to position [235, 0]
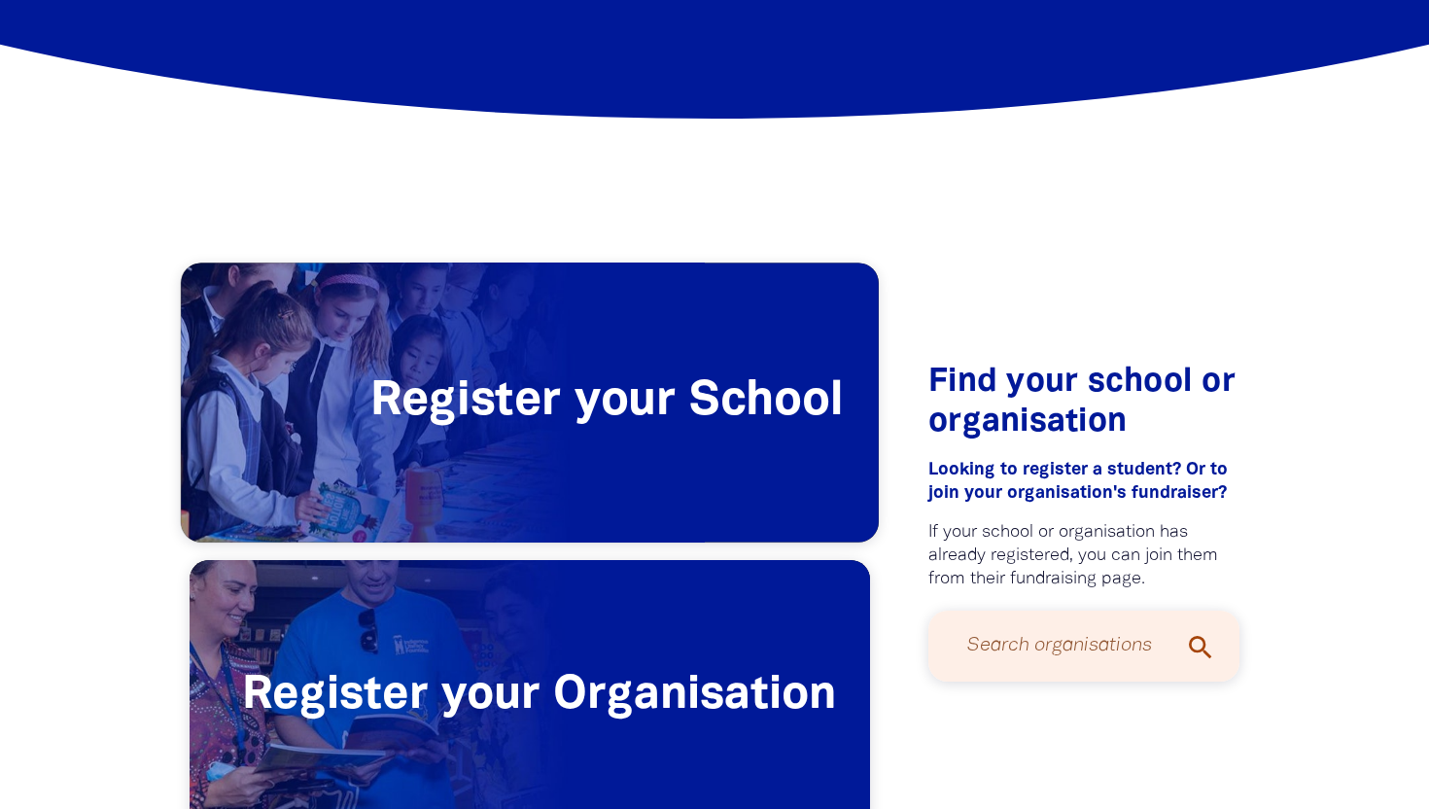
click at [577, 438] on span "Register your School" at bounding box center [530, 402] width 698 height 279
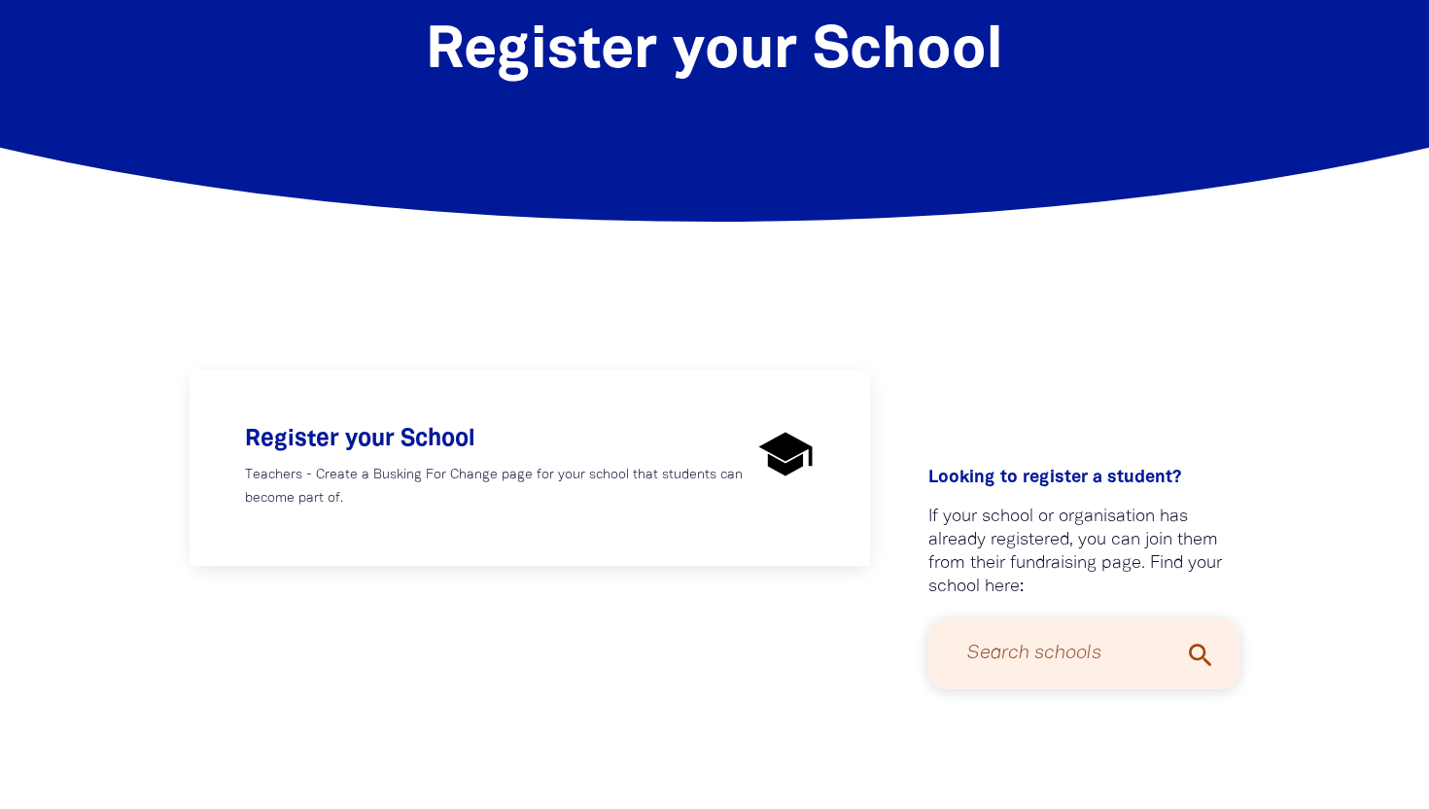
scroll to position [181, 0]
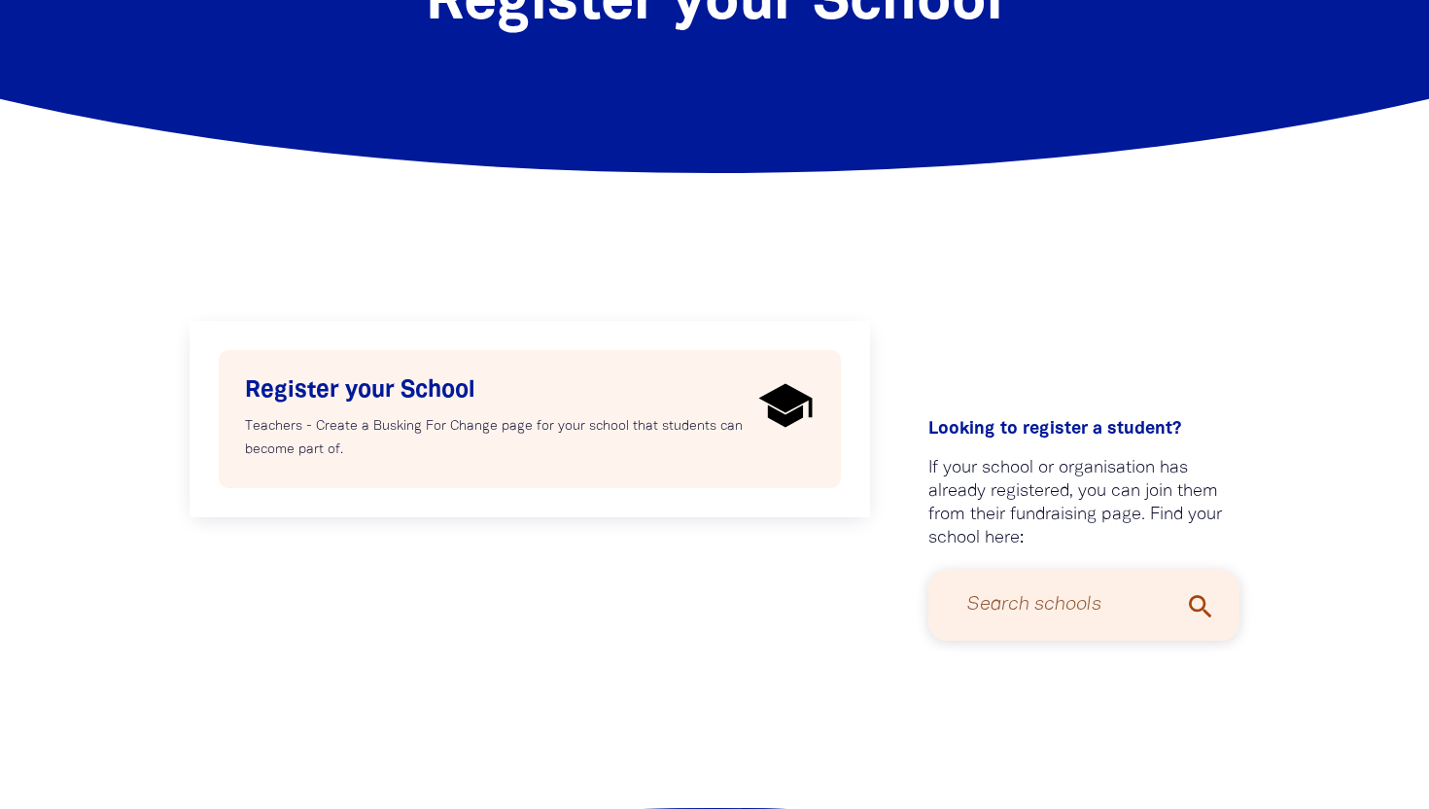
click at [509, 422] on p "Teachers - Create a Busking For Change page for your school that students can b…" at bounding box center [498, 438] width 507 height 47
select select "teacher"
select select "AU"
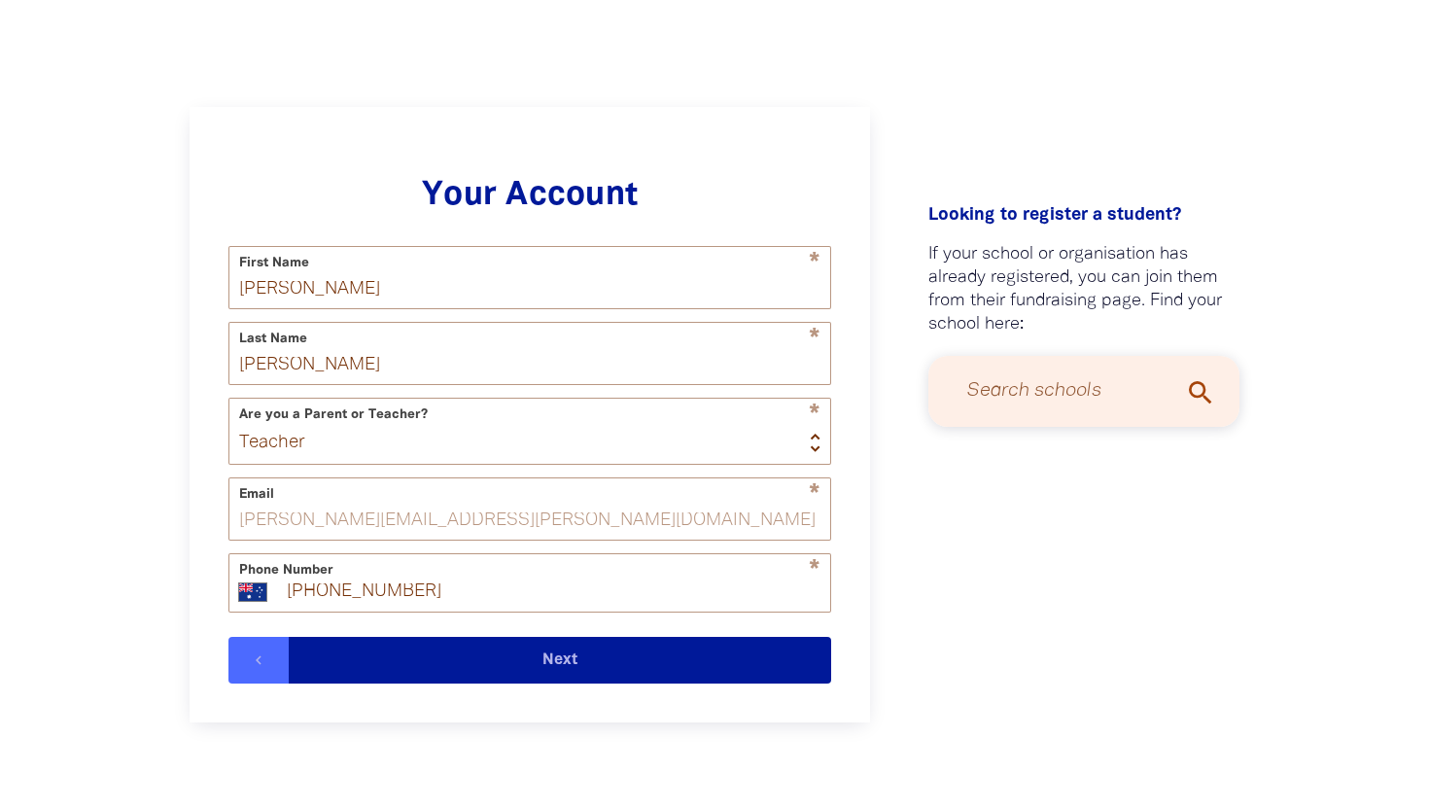
scroll to position [407, 0]
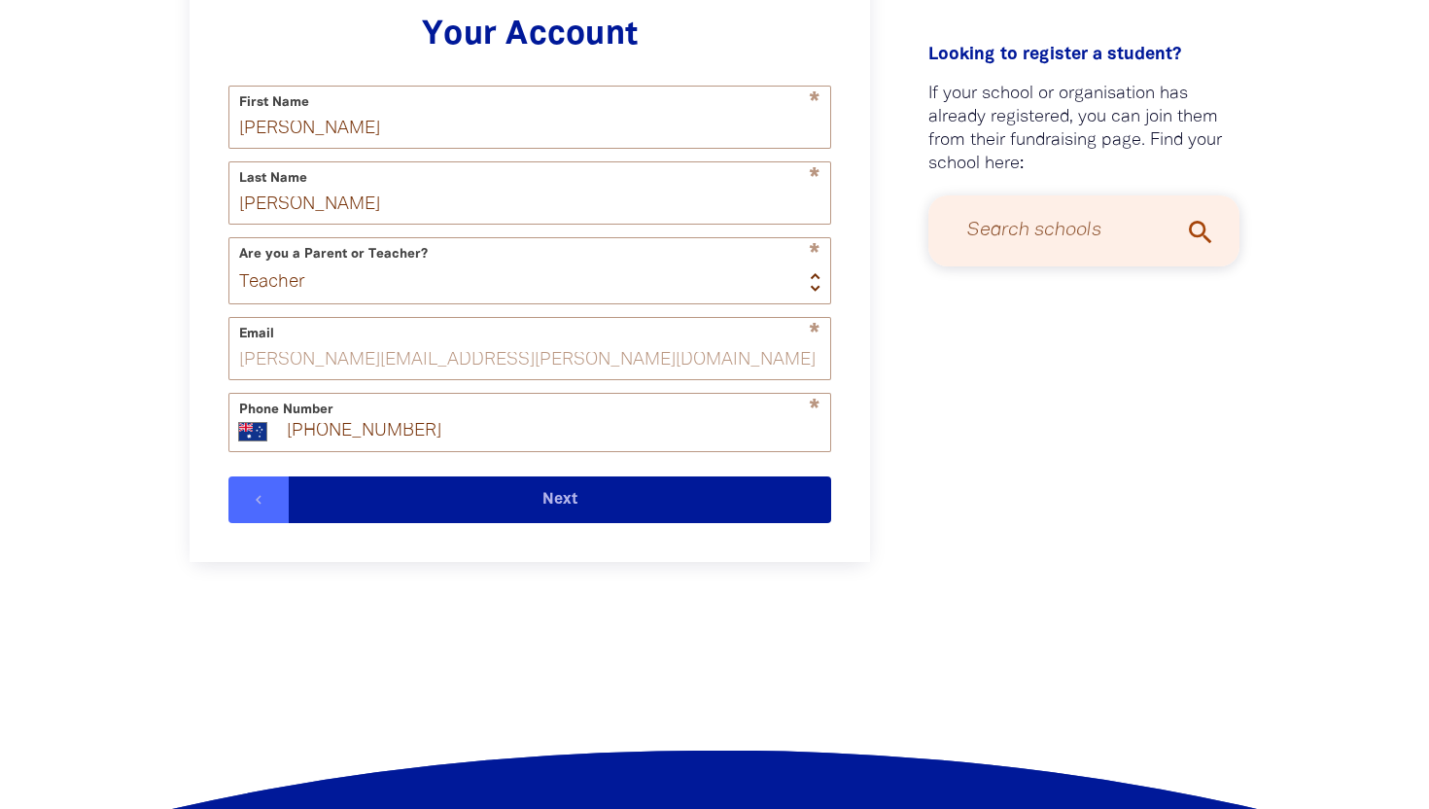
click at [505, 508] on button "Next" at bounding box center [560, 499] width 543 height 47
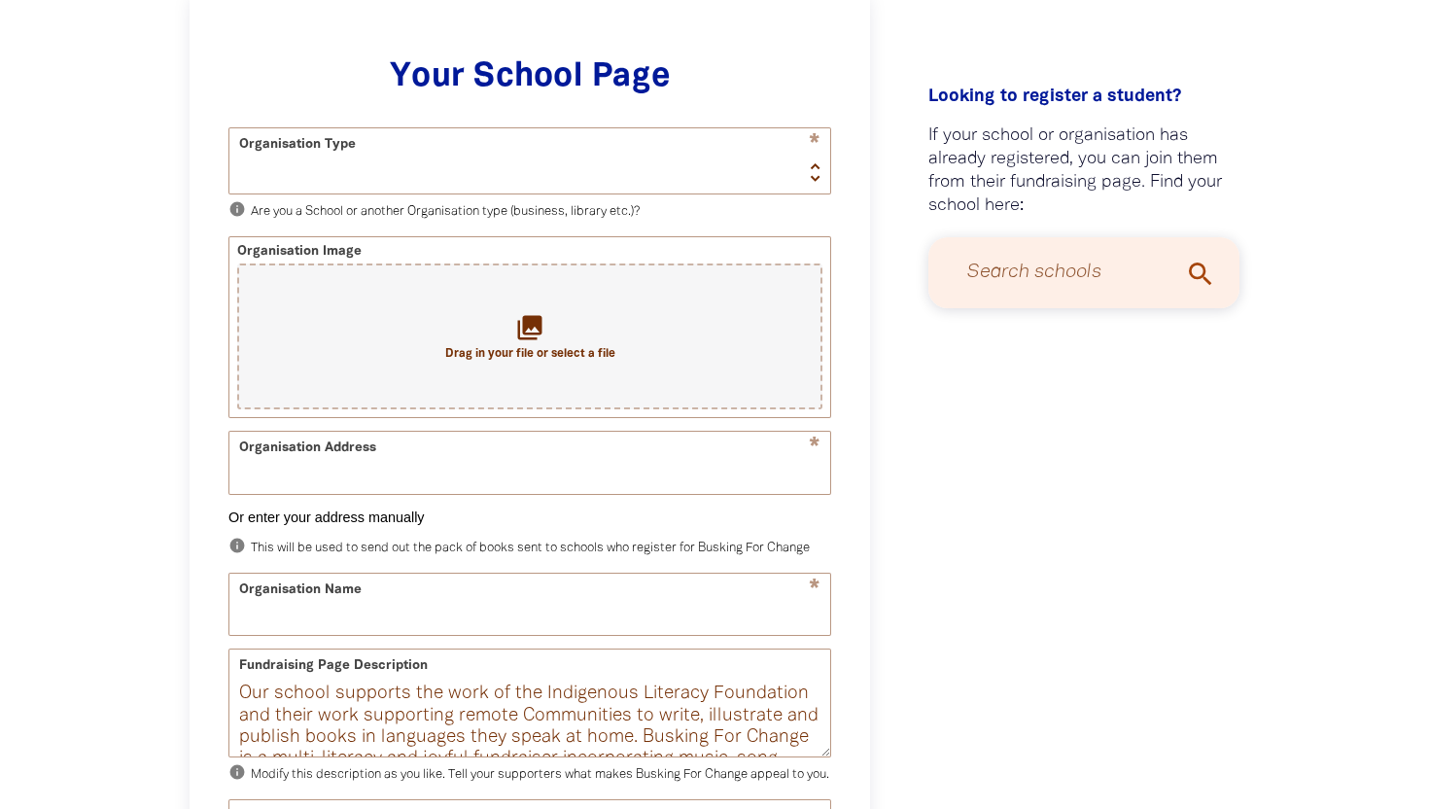
scroll to position [502, 0]
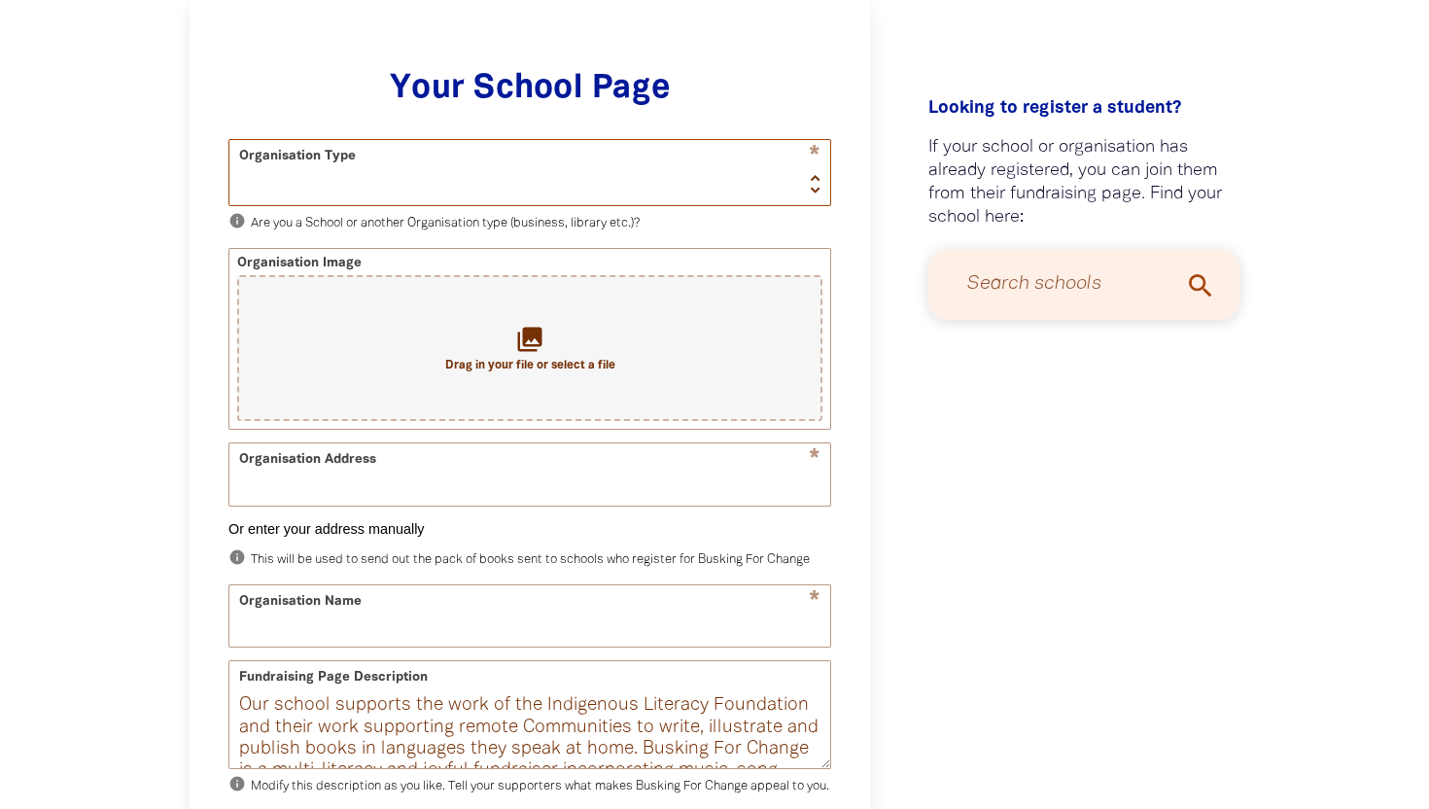
click at [531, 198] on select "School Organisation" at bounding box center [529, 172] width 601 height 65
select select "school"
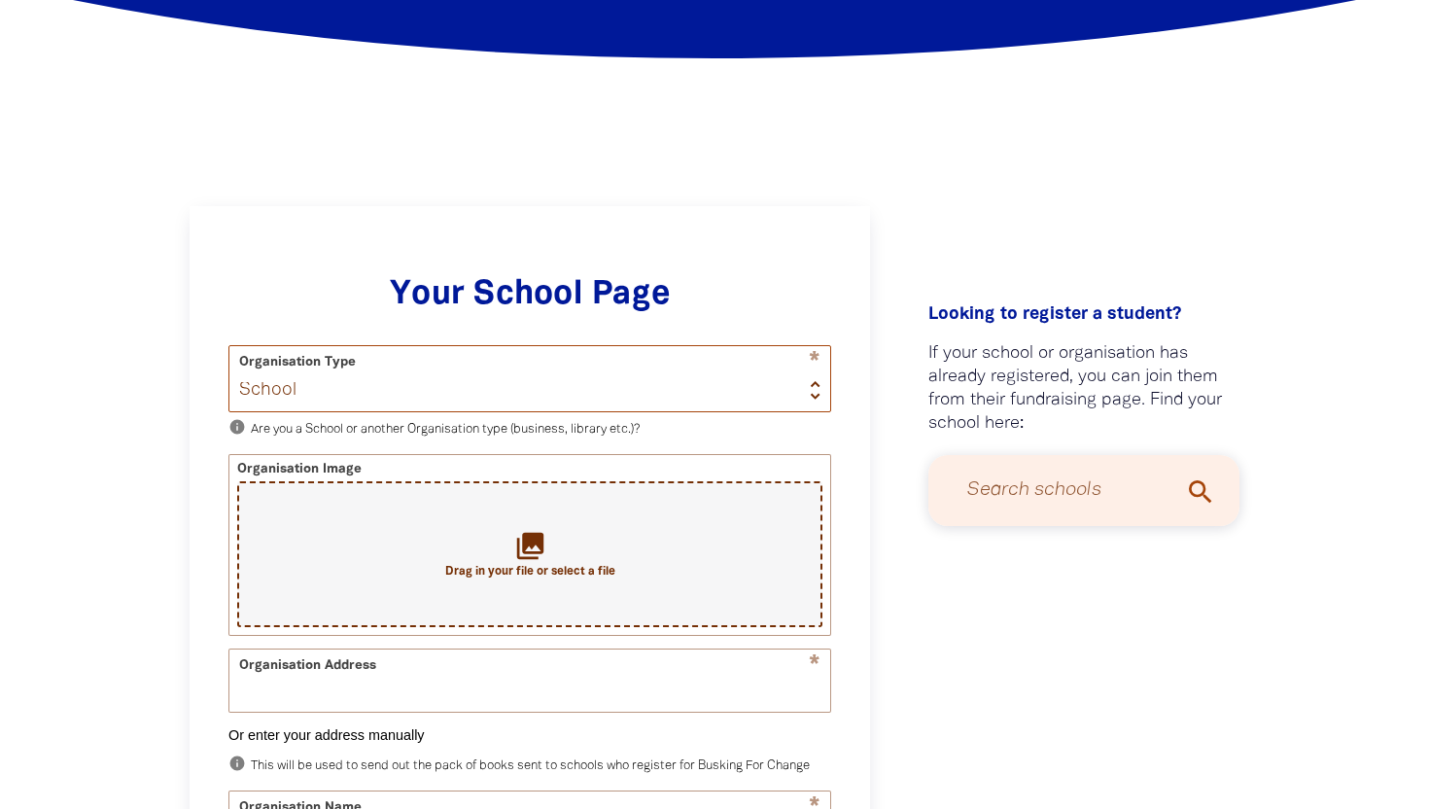
scroll to position [0, 0]
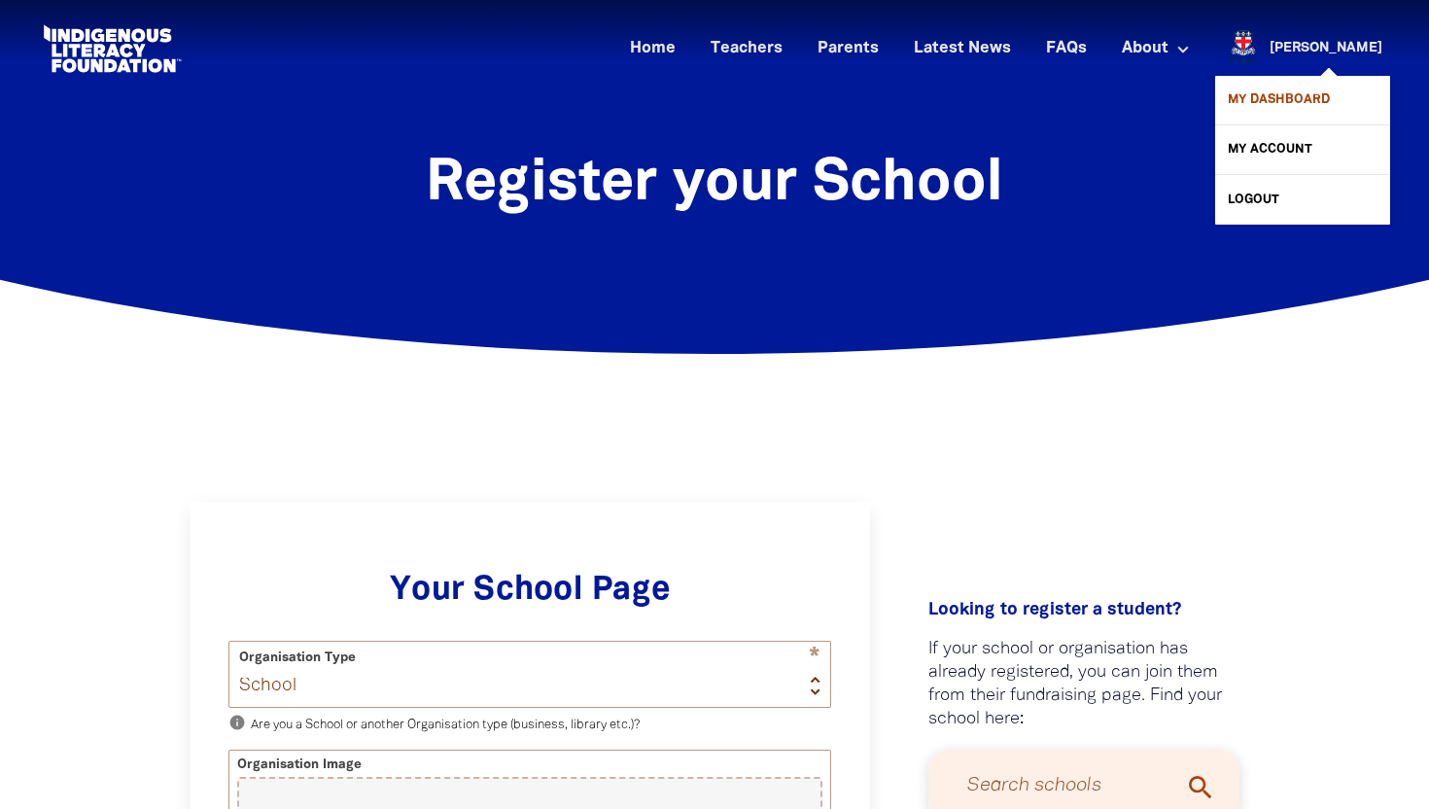
click at [1271, 101] on link "My Dashboard" at bounding box center [1302, 100] width 175 height 49
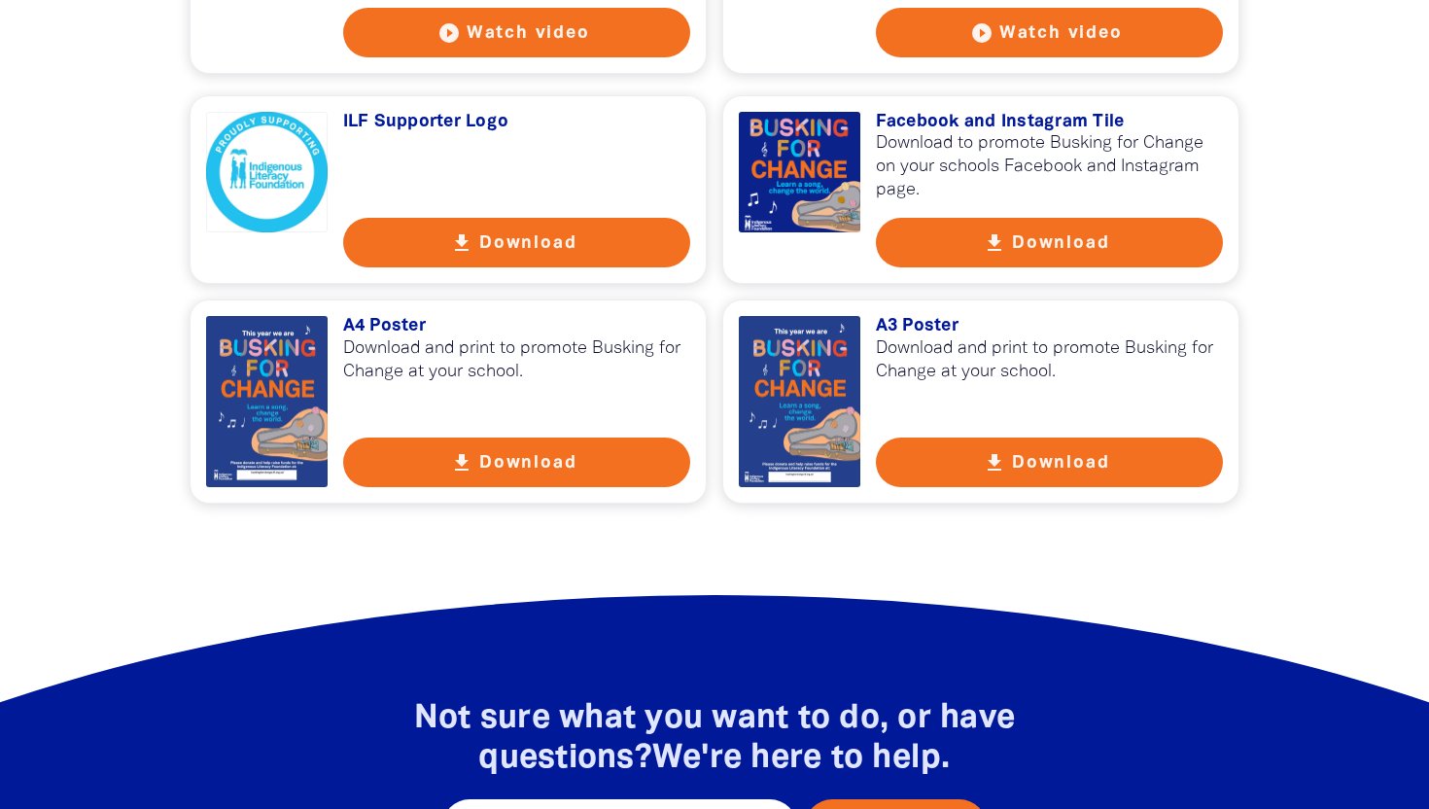
scroll to position [2854, 0]
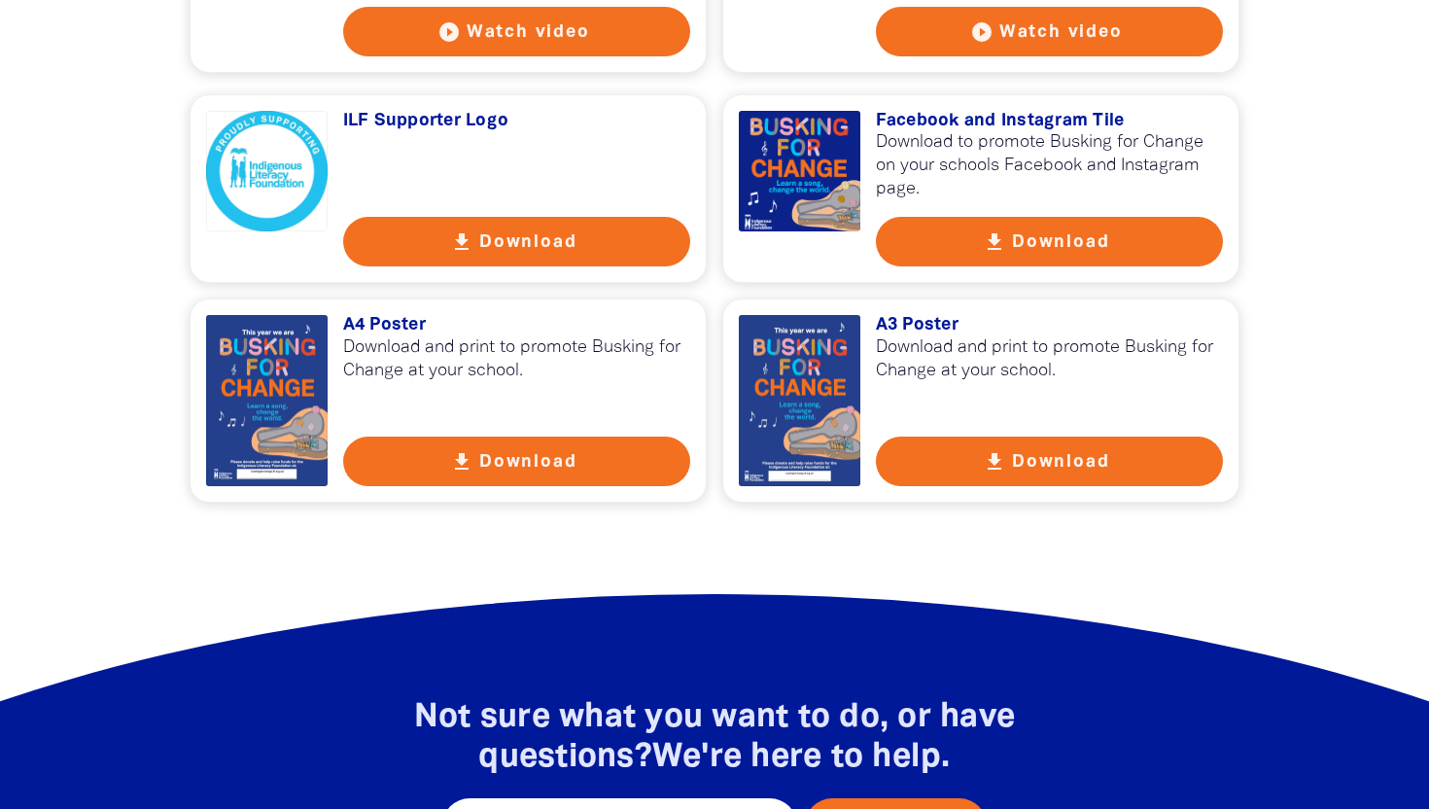
click at [1063, 467] on button "get_app Download" at bounding box center [1050, 462] width 348 height 50
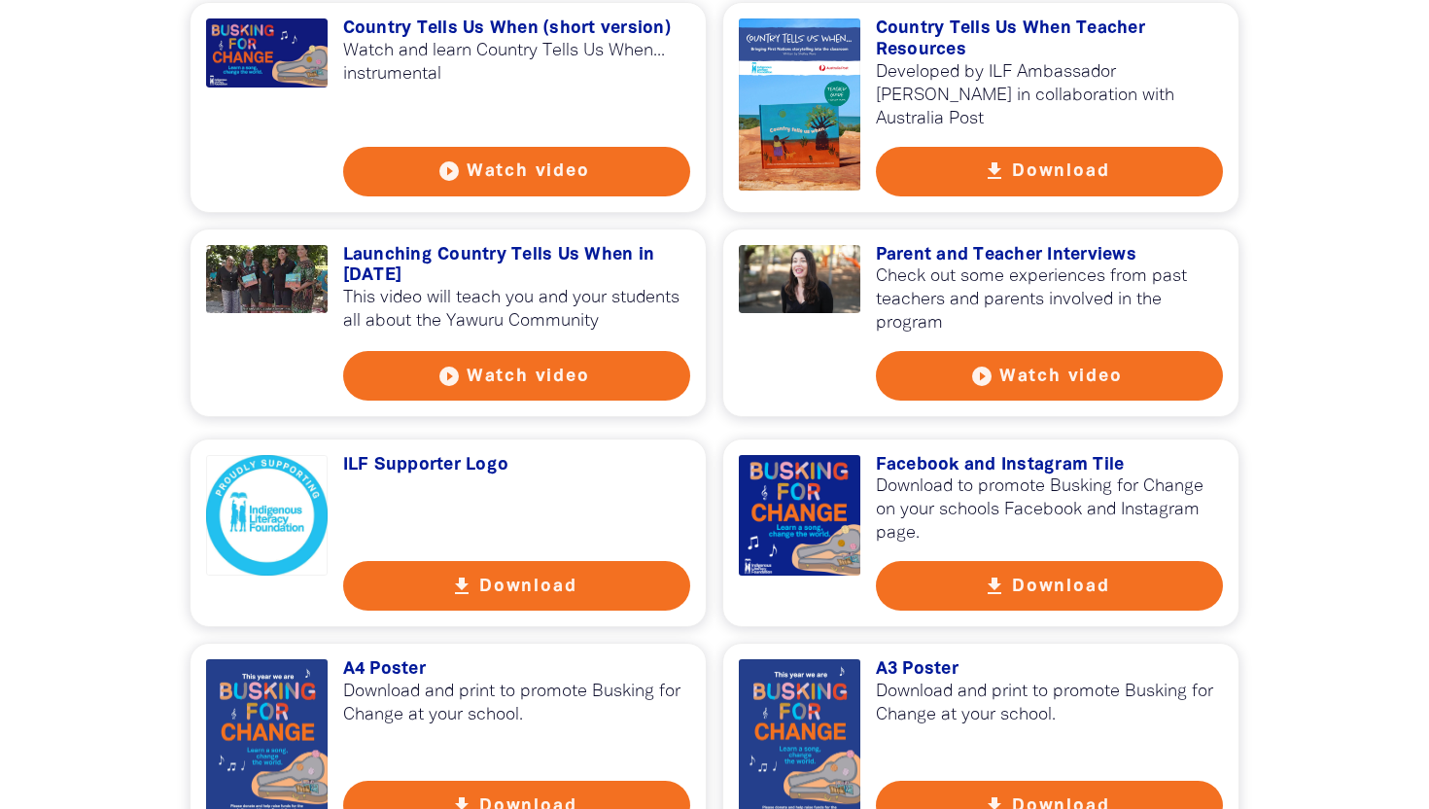
scroll to position [2505, 0]
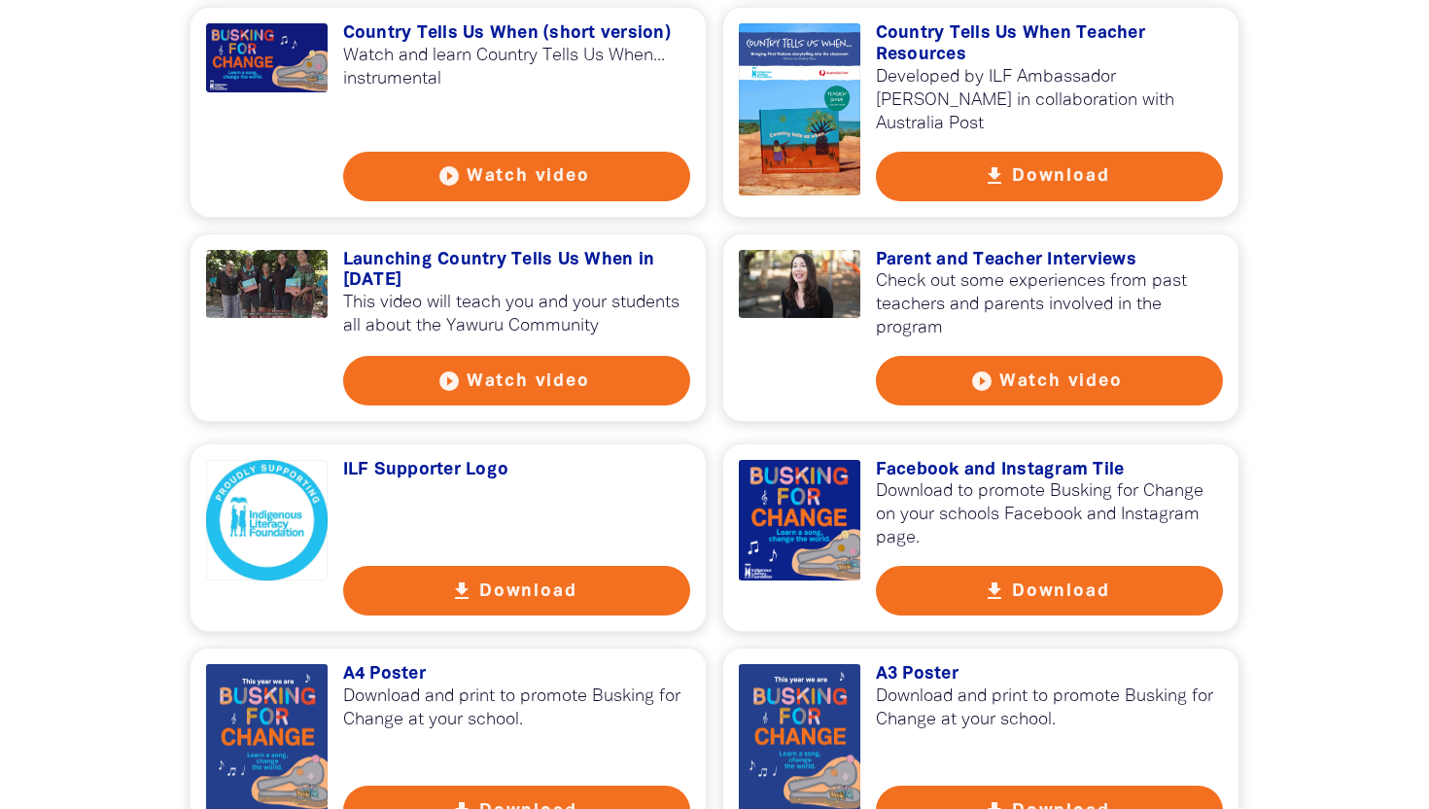
click at [995, 603] on icon "get_app" at bounding box center [994, 590] width 23 height 23
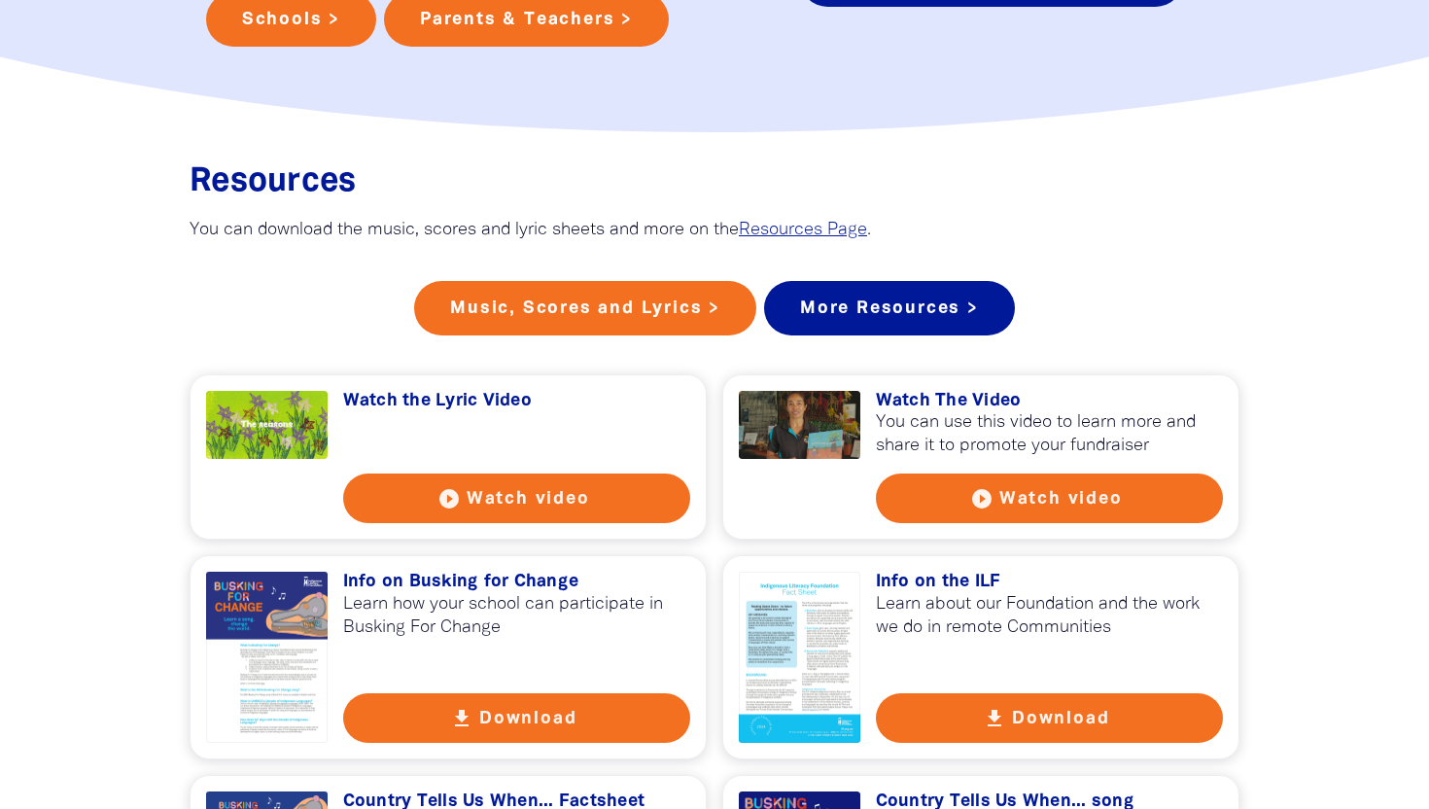
scroll to position [1234, 0]
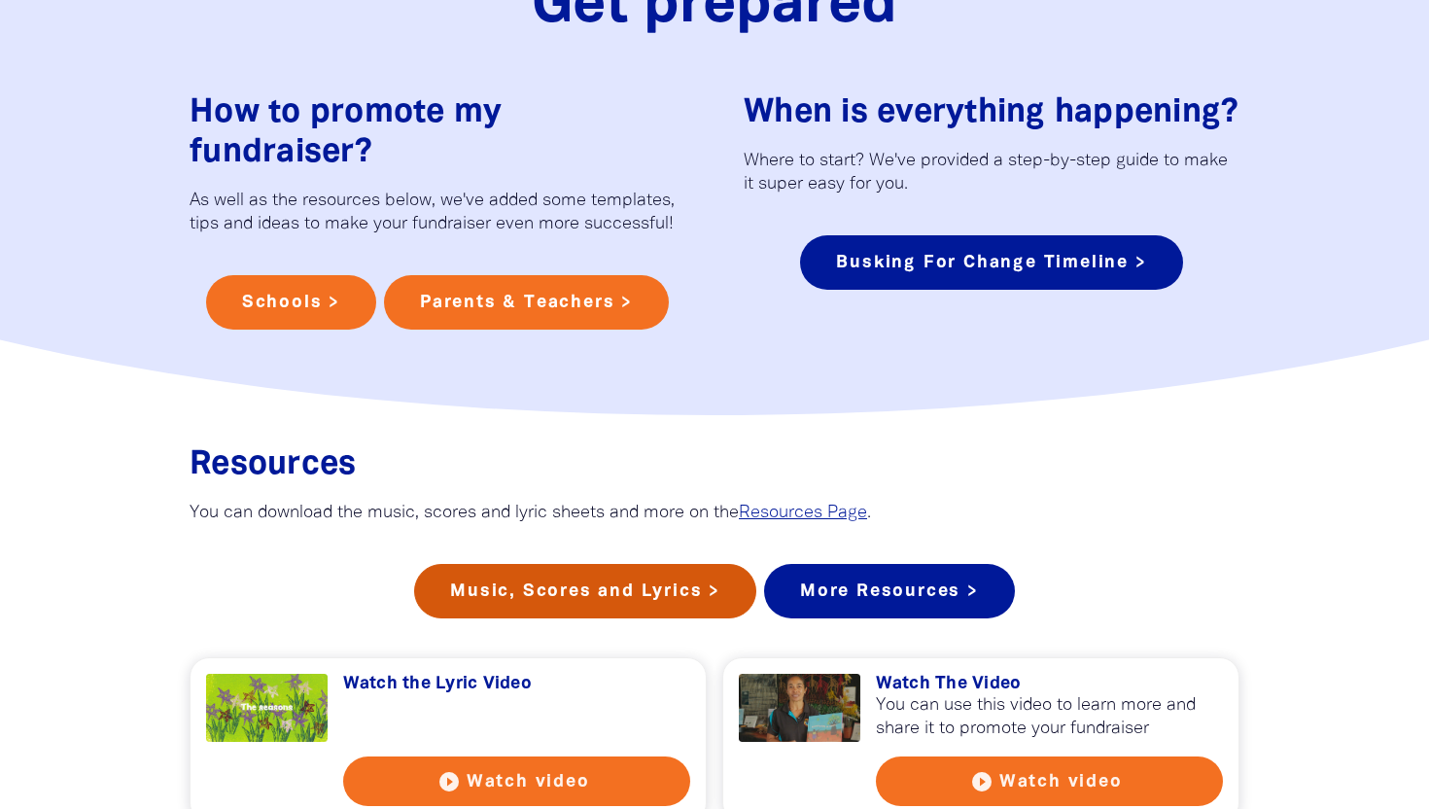
click at [637, 612] on link "Music, Scores and Lyrics >" at bounding box center [585, 591] width 342 height 54
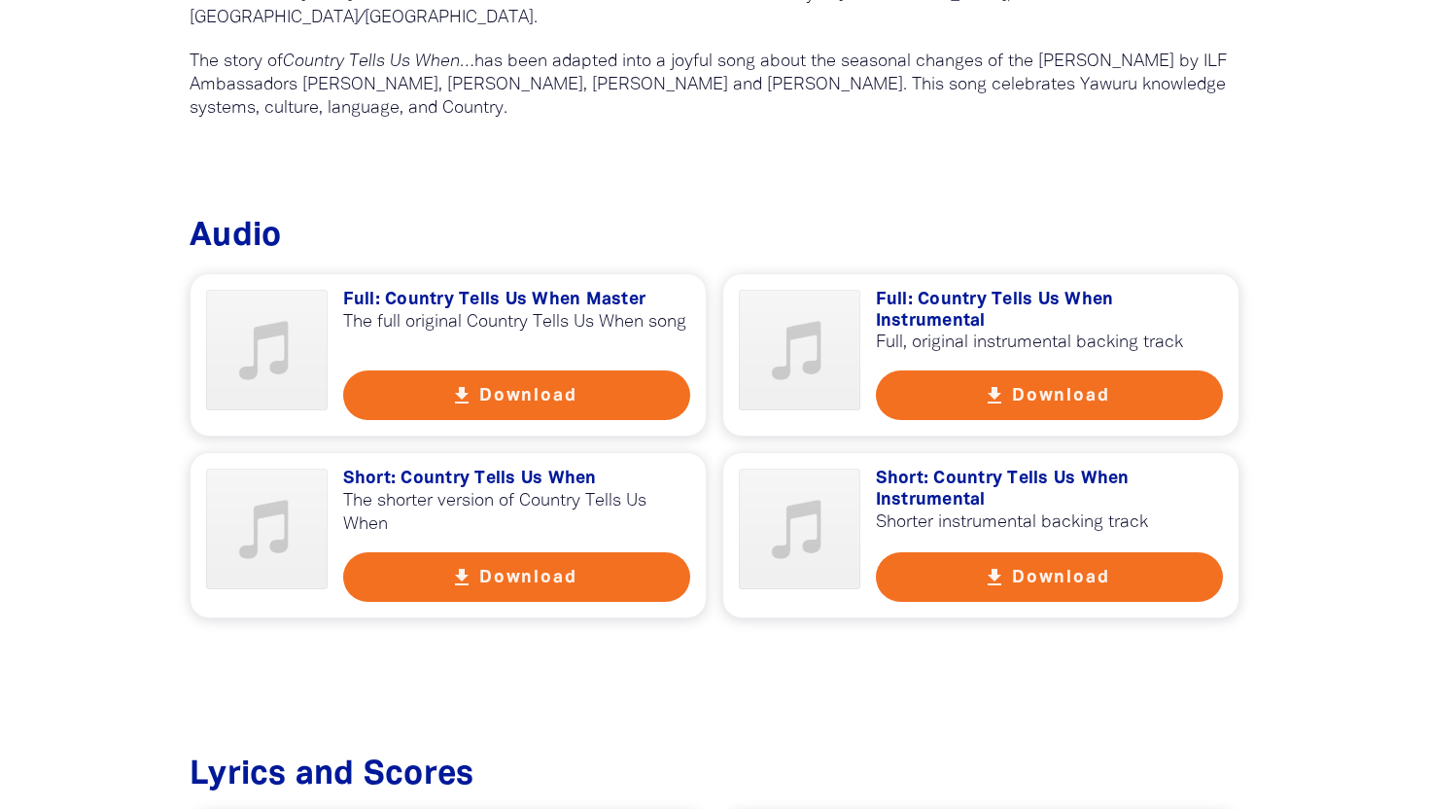
scroll to position [904, 0]
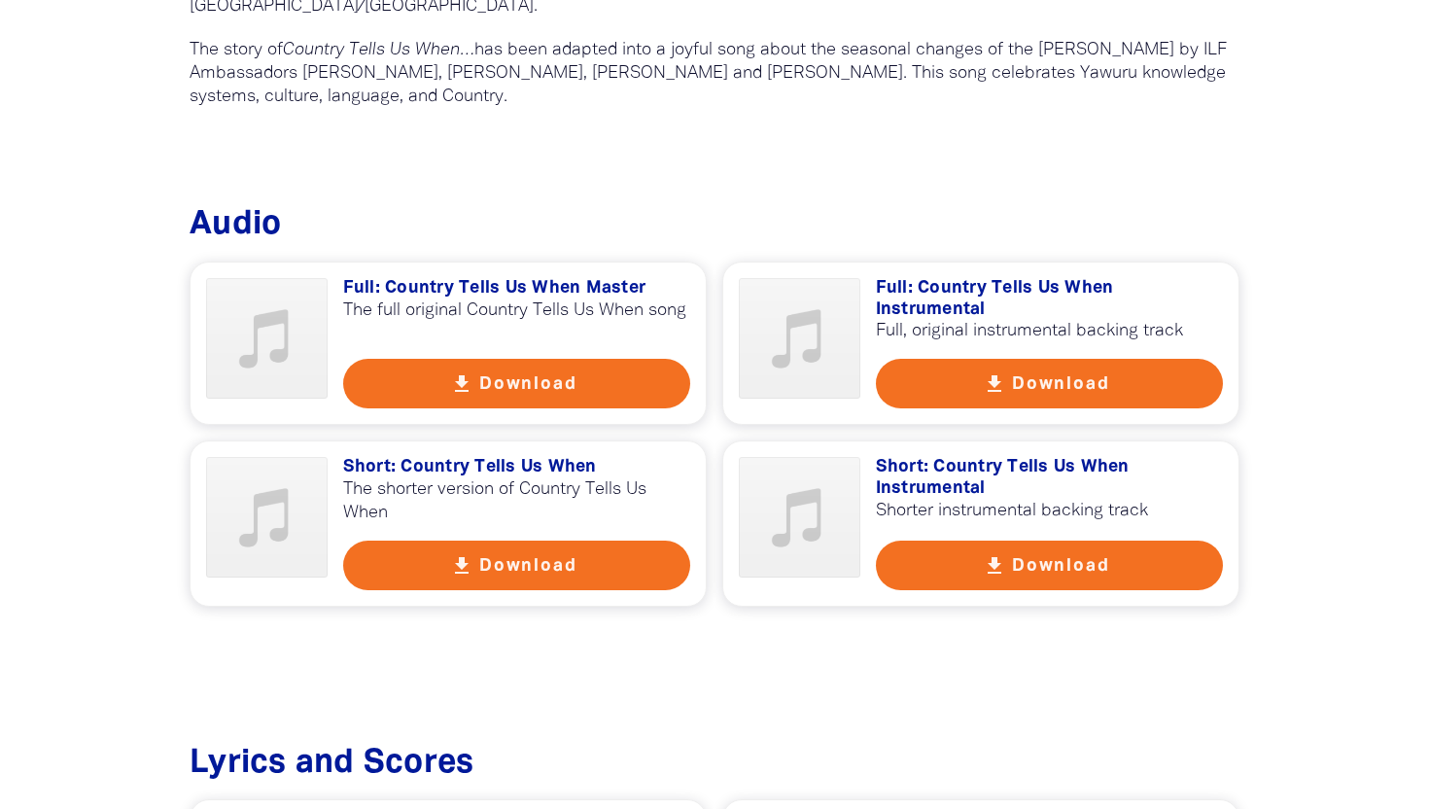
click at [985, 394] on icon "get_app" at bounding box center [994, 383] width 23 height 23
